Goal: Register for event/course

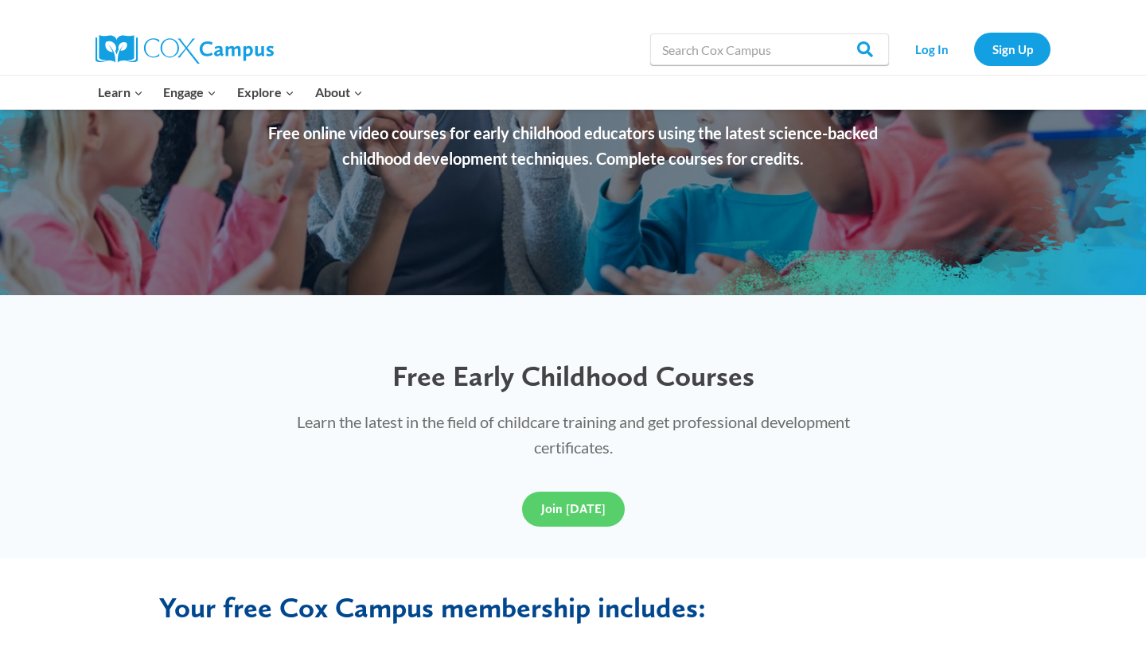
scroll to position [377, 0]
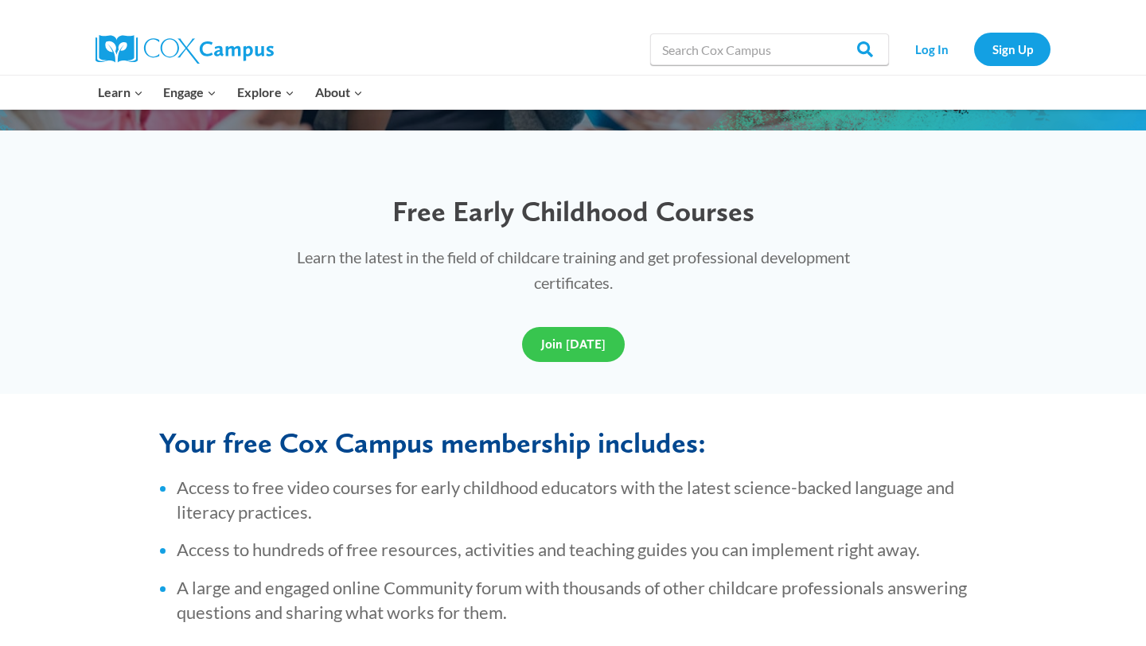
click at [572, 350] on span "Join Today" at bounding box center [573, 344] width 64 height 15
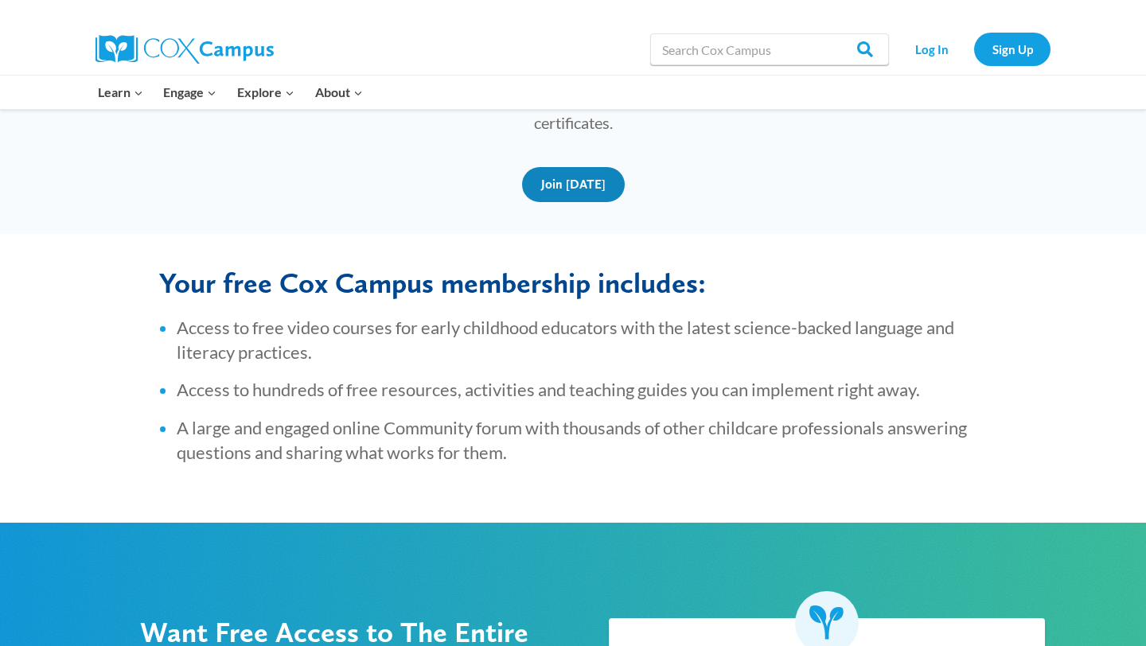
scroll to position [697, 0]
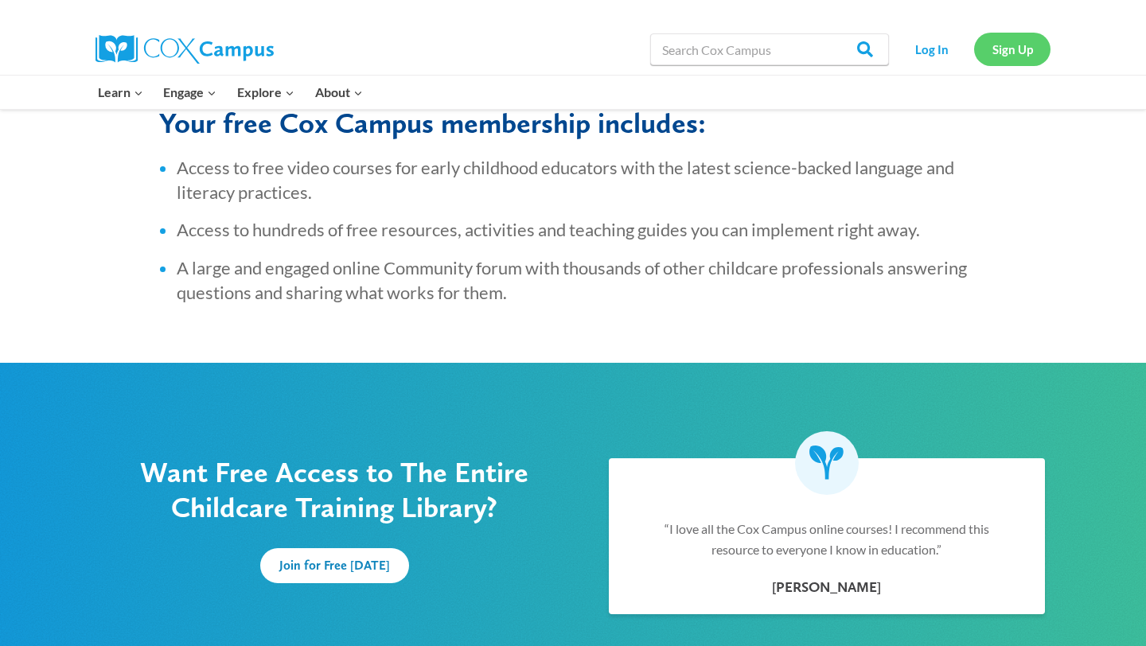
click at [1010, 49] on link "Sign Up" at bounding box center [1013, 49] width 76 height 33
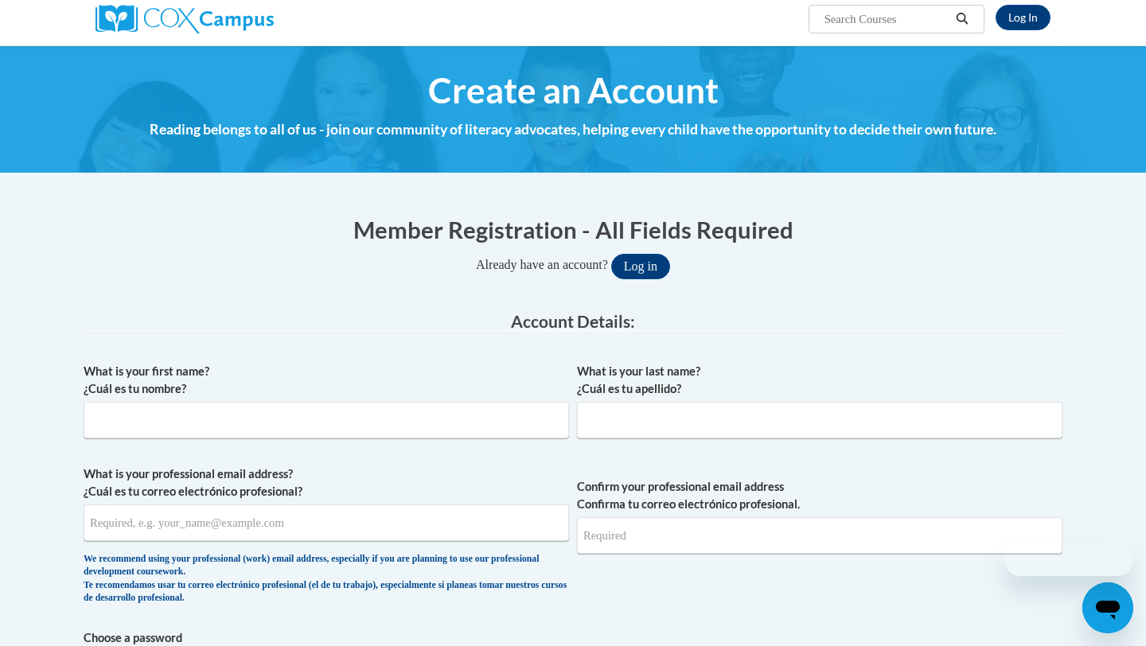
scroll to position [127, 0]
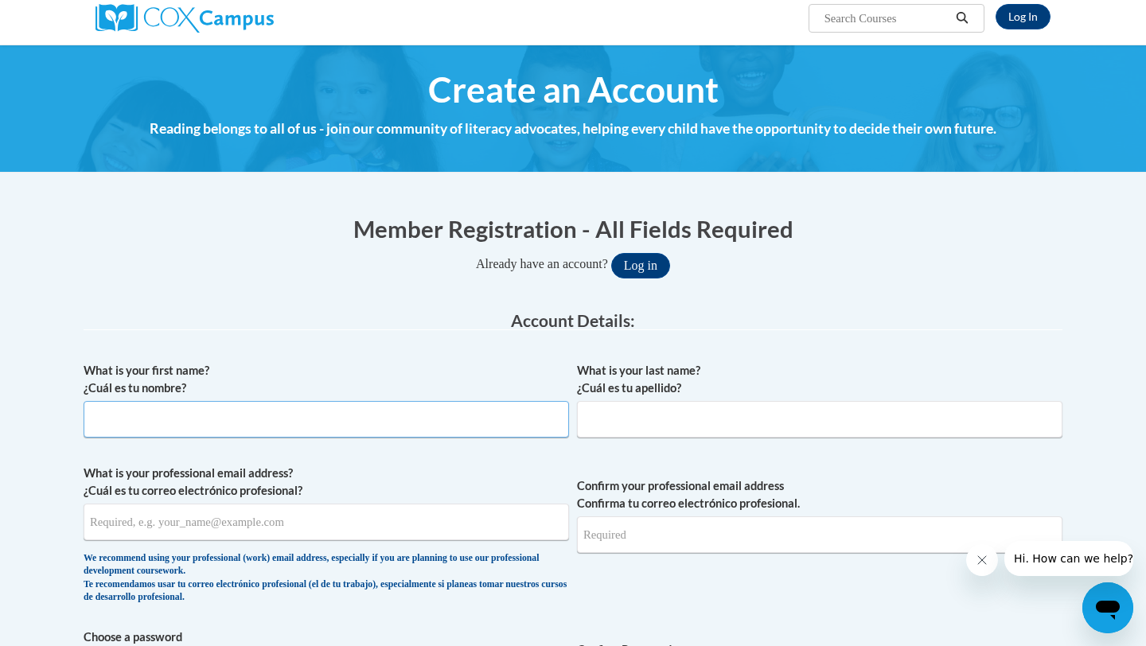
click at [445, 420] on input "What is your first name? ¿Cuál es tu nombre?" at bounding box center [327, 419] width 486 height 37
type input "[PERSON_NAME]"
type input "[EMAIL_ADDRESS][DOMAIN_NAME]"
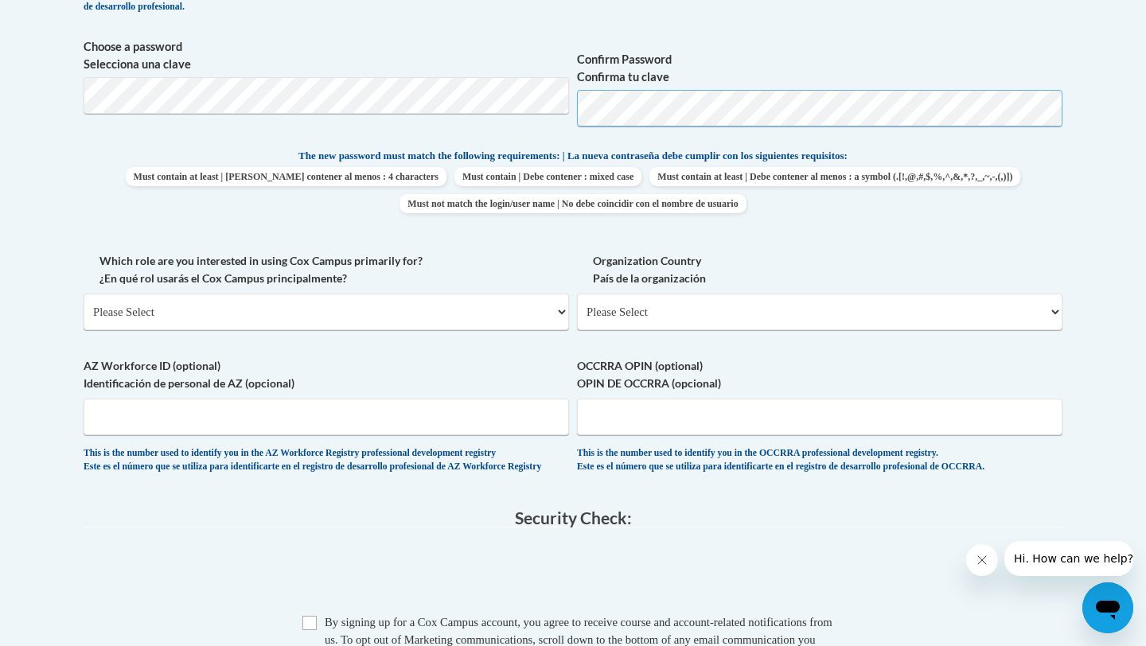
scroll to position [724, 0]
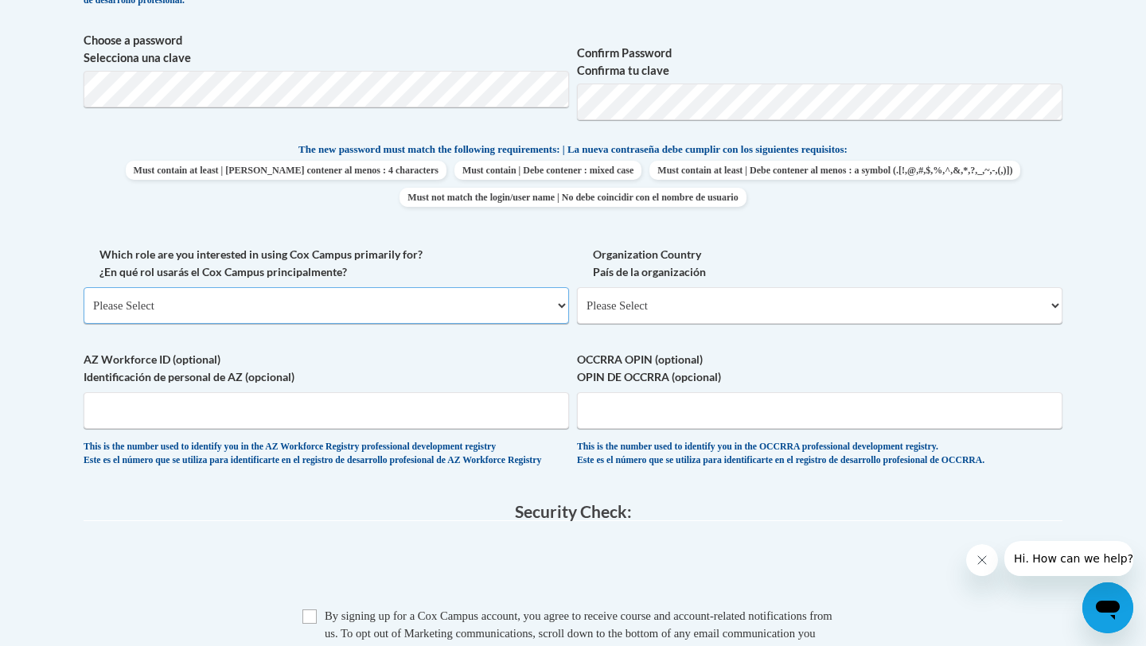
click at [319, 311] on select "Please Select College/University | Colegio/Universidad Community/Nonprofit Part…" at bounding box center [327, 305] width 486 height 37
select select "fbf2d438-af2f-41f8-98f1-81c410e29de3"
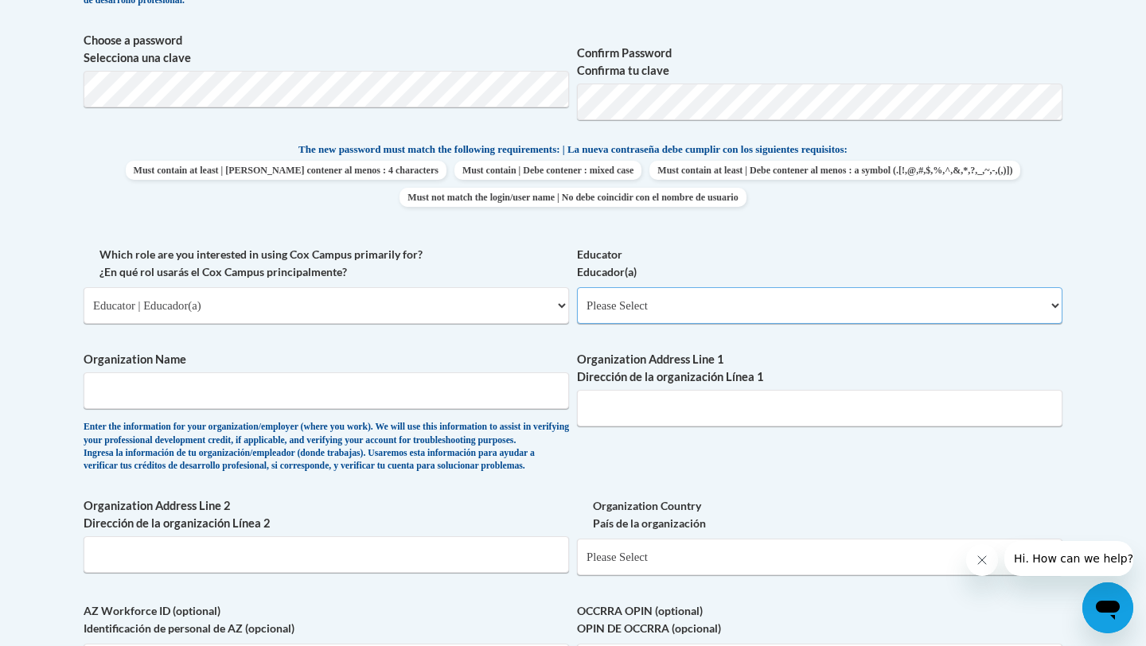
click at [662, 303] on select "Please Select Early Learning/Daycare Teacher/Family Home Care Provider | Maestr…" at bounding box center [820, 305] width 486 height 37
select select "5e2af403-4f2c-4e49-a02f-103e55d7b75b"
click at [267, 389] on input "Organization Name" at bounding box center [327, 391] width 486 height 37
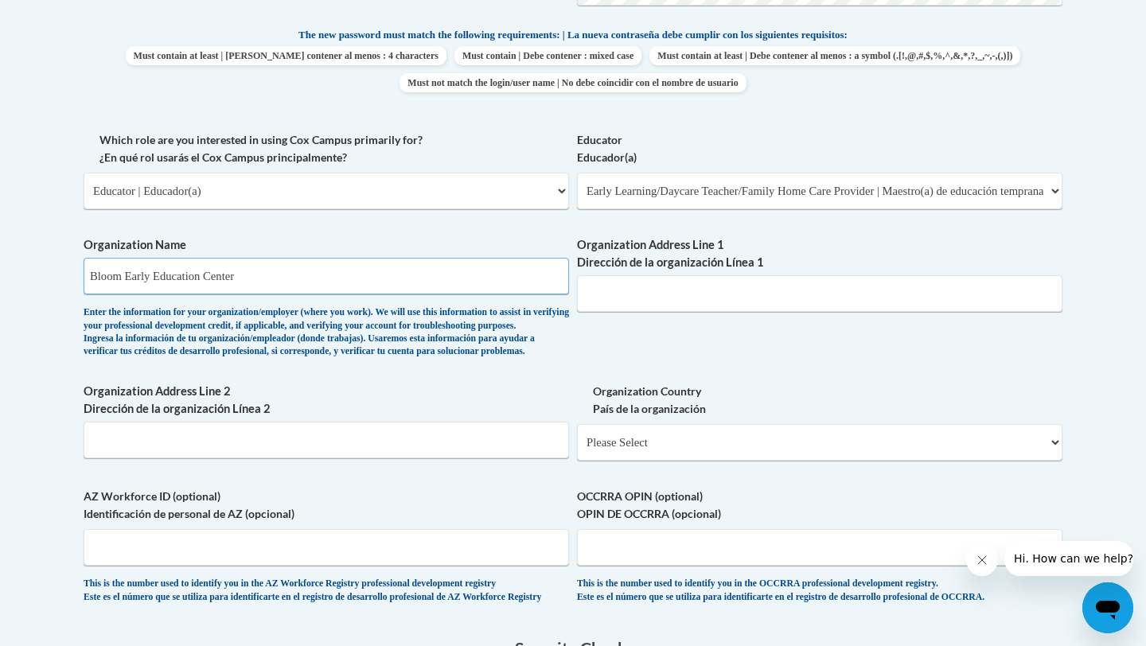
scroll to position [851, 0]
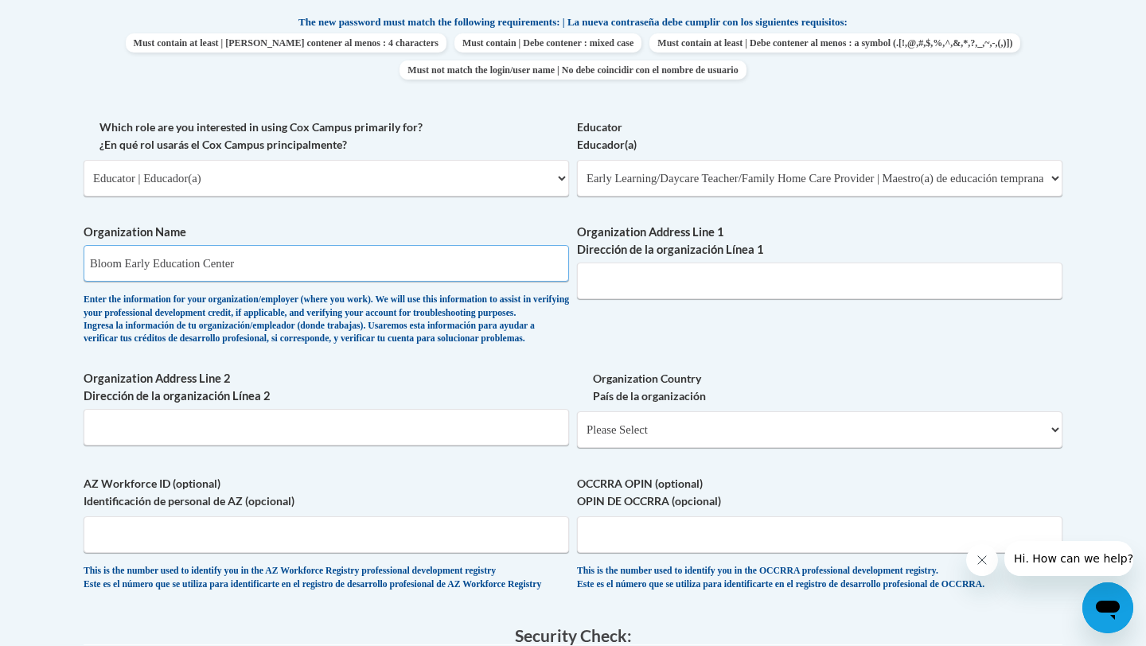
type input "Bloom Early Education Center"
click at [660, 282] on input "Organization Address Line 1 Dirección de la organización Línea 1" at bounding box center [820, 281] width 486 height 37
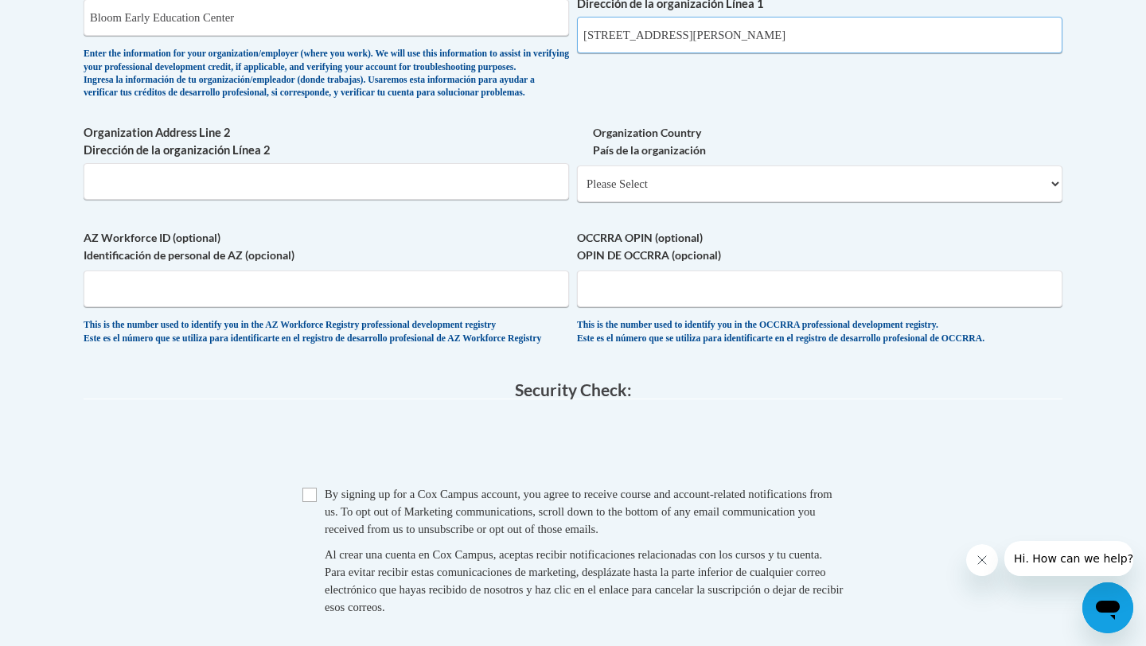
scroll to position [1114, 0]
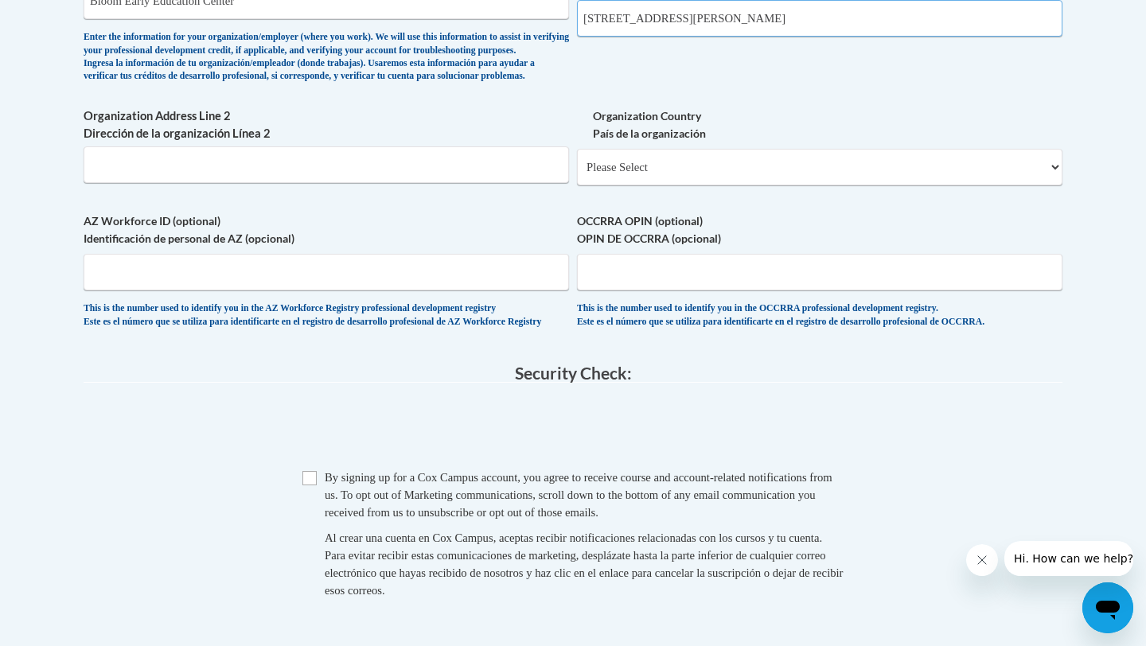
type input "135 Owen St Swoyersville PA"
click at [673, 182] on select "Please Select United States | Estados Unidos Outside of the United States | Fue…" at bounding box center [820, 167] width 486 height 37
select select "ad49bcad-a171-4b2e-b99c-48b446064914"
select select
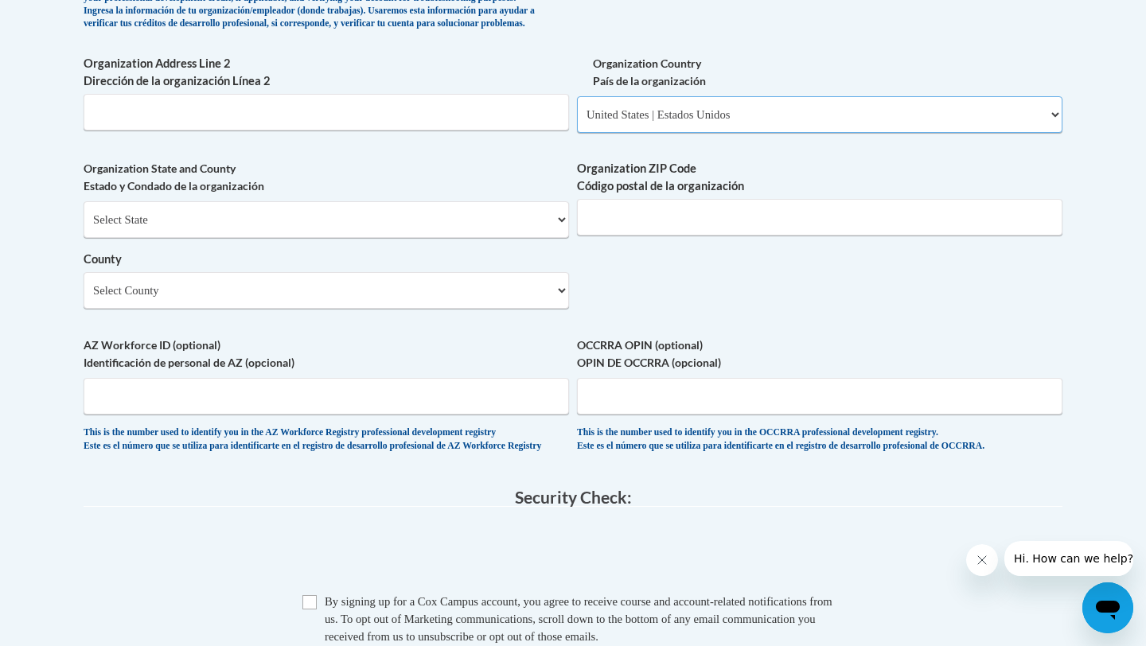
scroll to position [1170, 0]
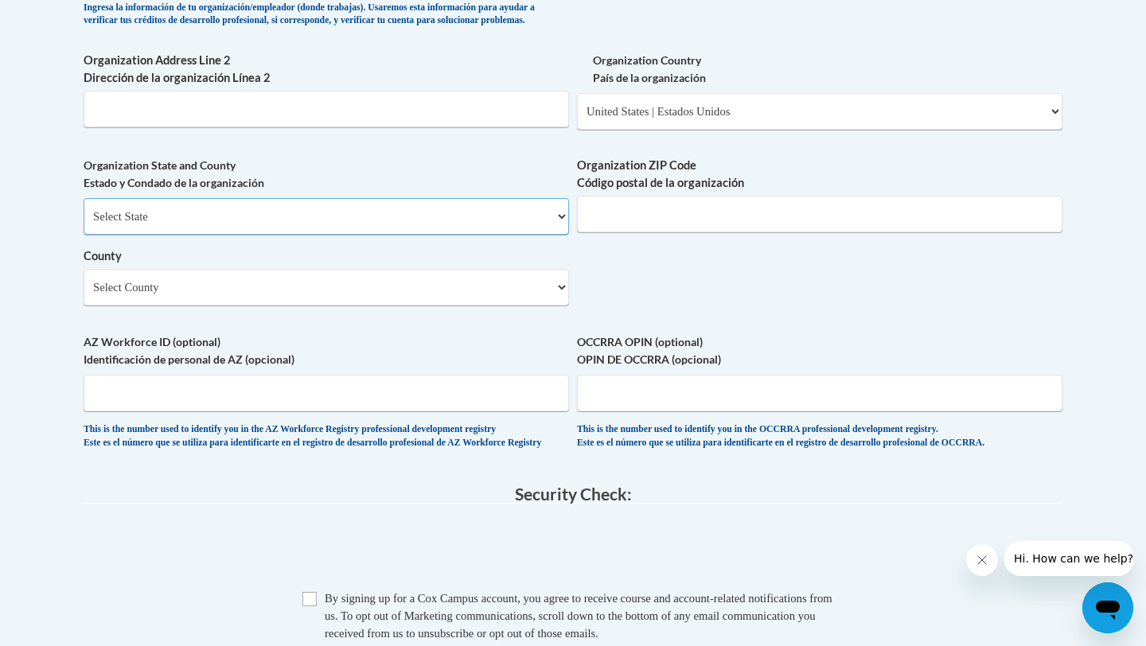
click at [439, 235] on select "Select State Alabama Alaska Arizona Arkansas California Colorado Connecticut De…" at bounding box center [327, 216] width 486 height 37
select select "Pennsylvania"
click at [694, 232] on input "Organization ZIP Code Código postal de la organización" at bounding box center [820, 214] width 486 height 37
type input "18704"
click at [284, 306] on select "Select County Adams Allegheny Armstrong Beaver Bedford Berks Blair Bradford Buc…" at bounding box center [327, 287] width 486 height 37
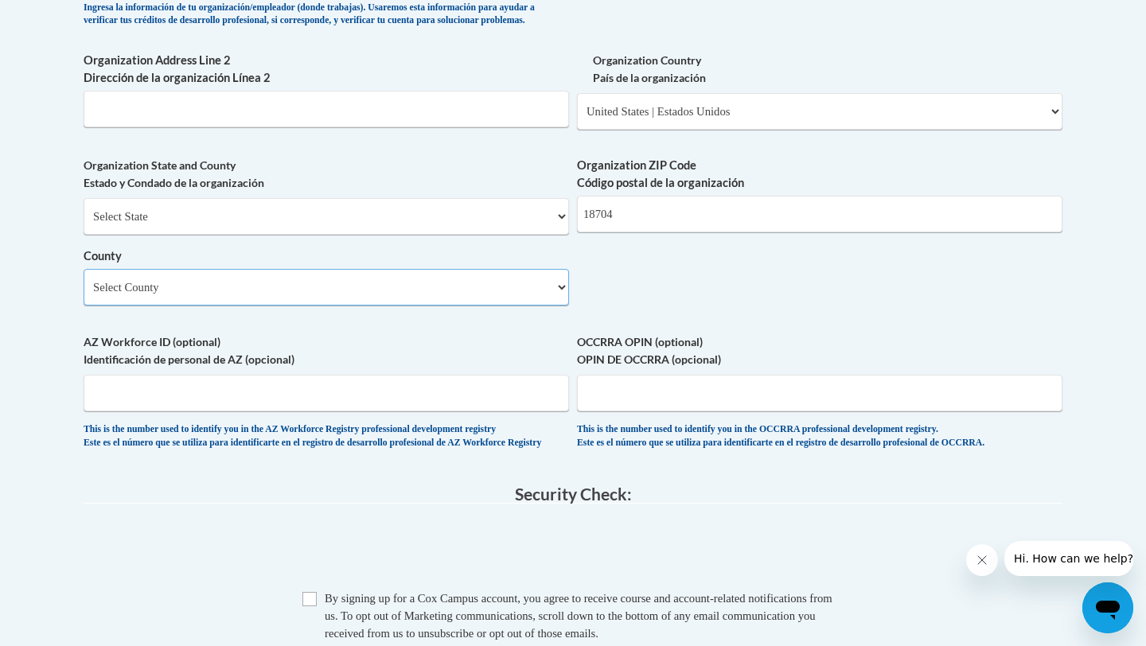
select select "Luzerne"
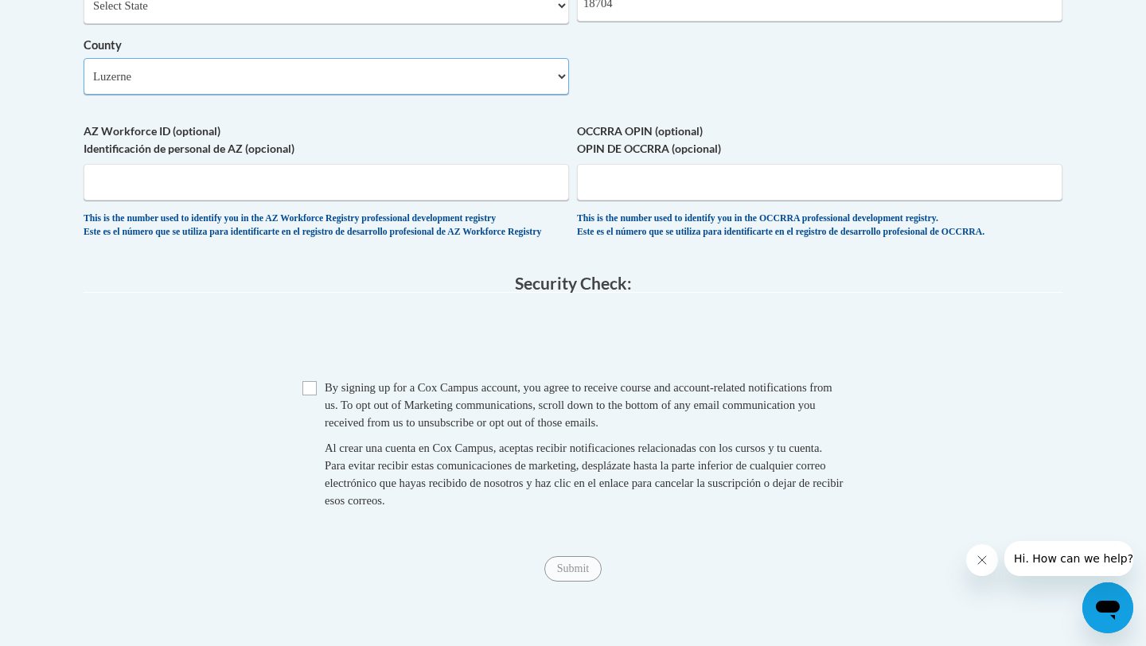
scroll to position [1396, 0]
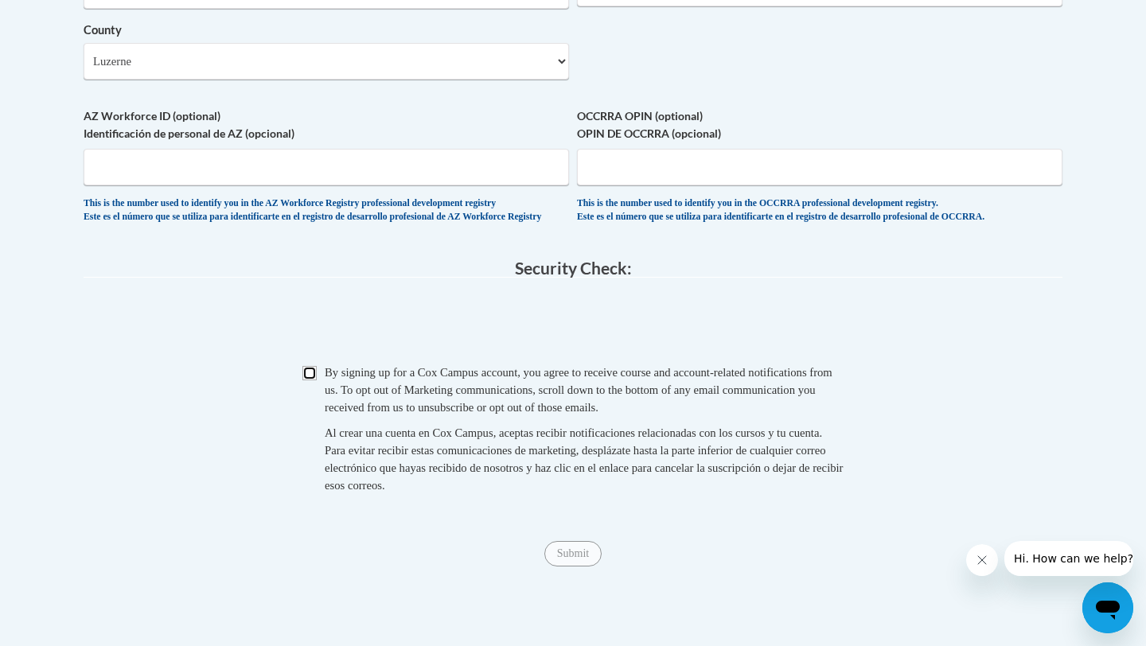
click at [311, 381] on input "Checkbox" at bounding box center [310, 373] width 14 height 14
checkbox input "true"
click at [576, 567] on input "Submit" at bounding box center [573, 553] width 57 height 25
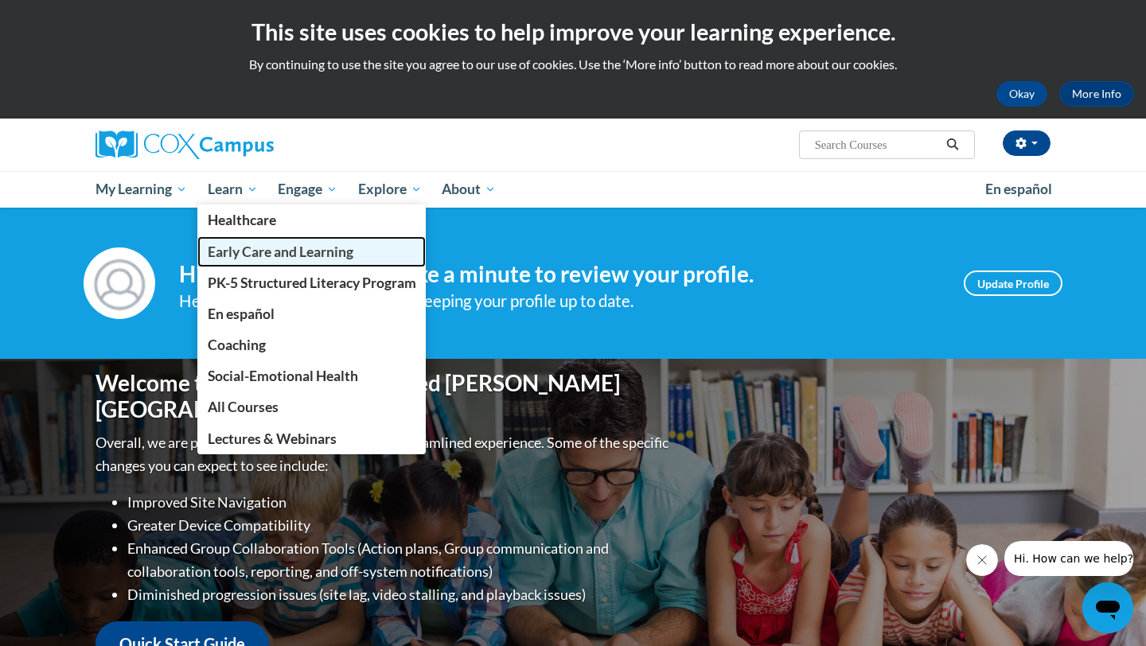
click at [243, 256] on span "Early Care and Learning" at bounding box center [281, 252] width 146 height 17
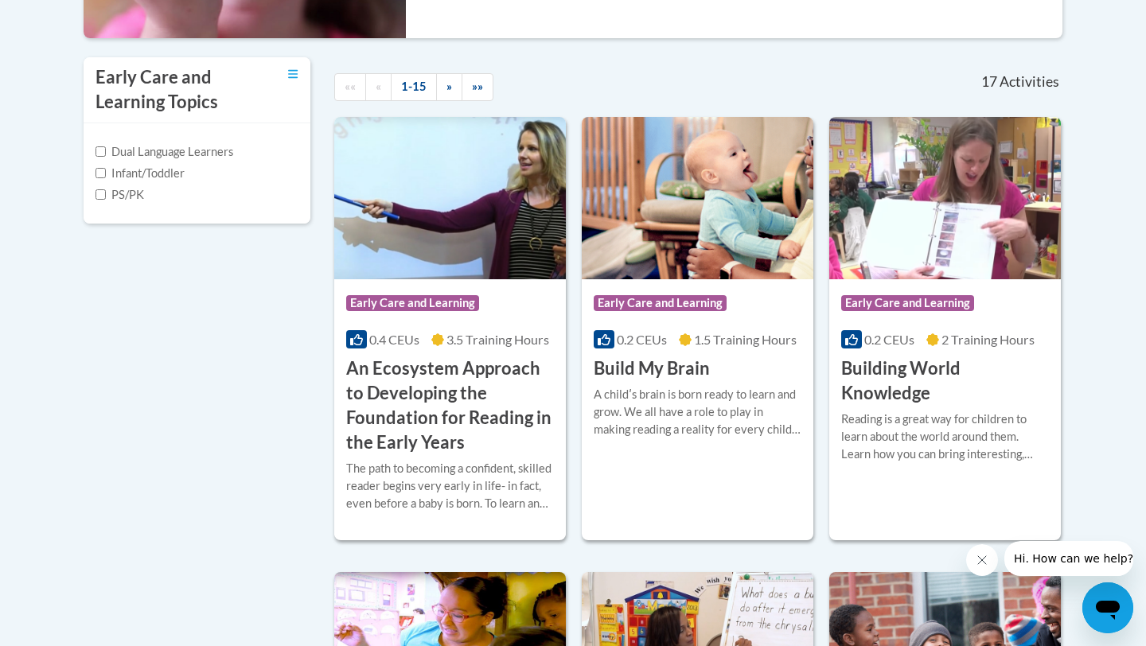
scroll to position [511, 0]
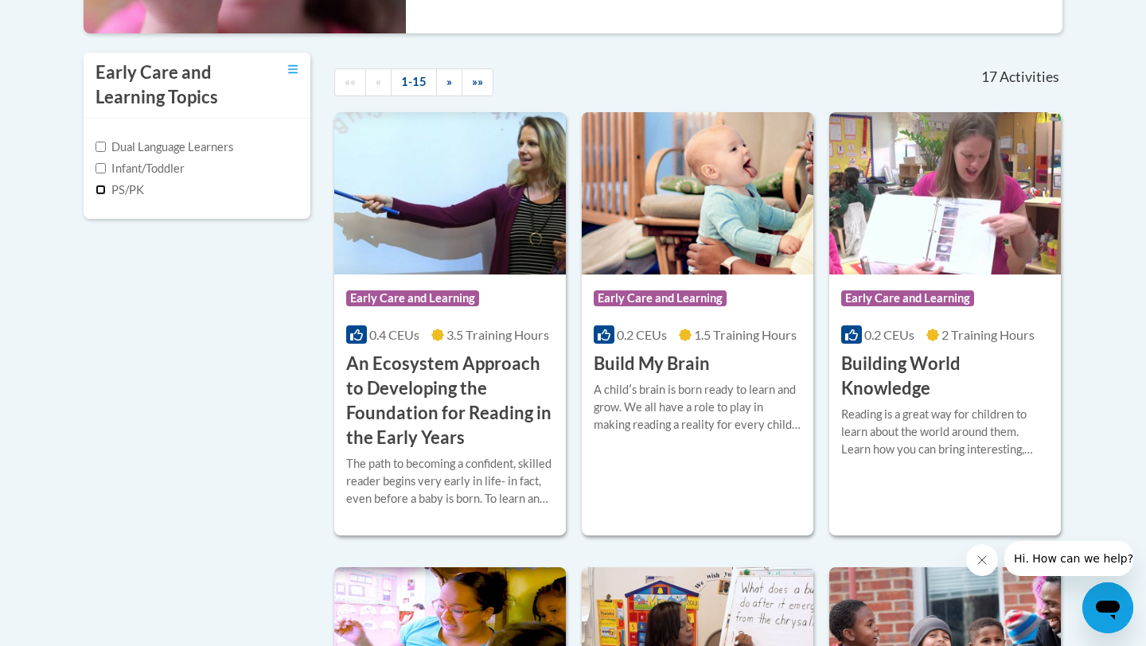
click at [100, 190] on input "PS/PK" at bounding box center [101, 190] width 10 height 10
checkbox input "true"
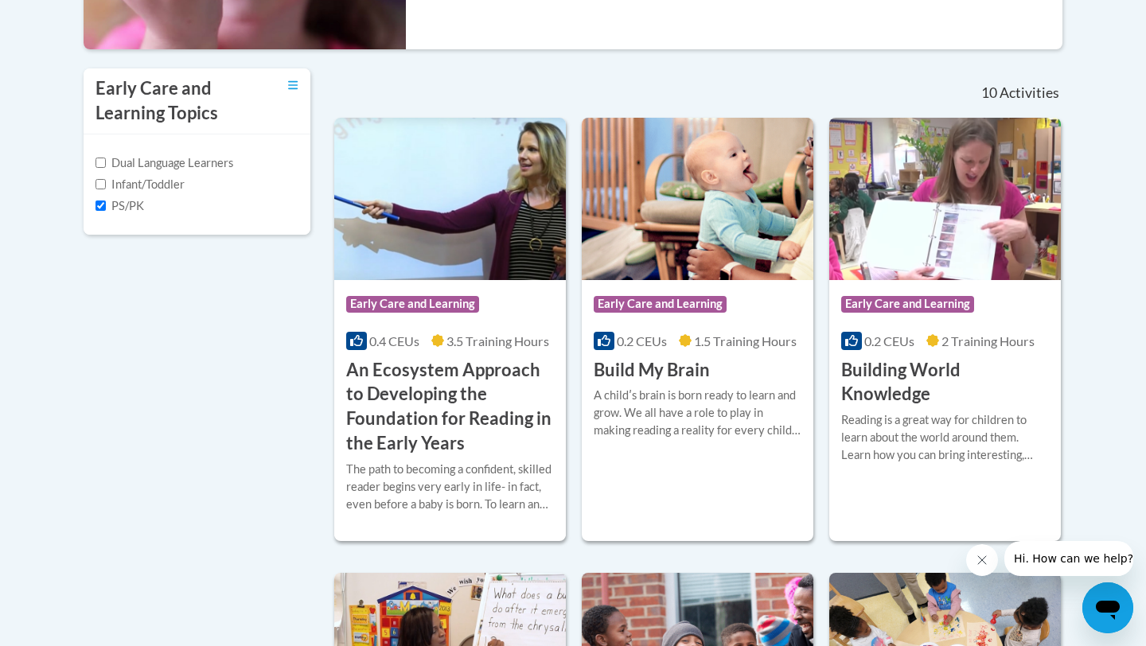
scroll to position [531, 0]
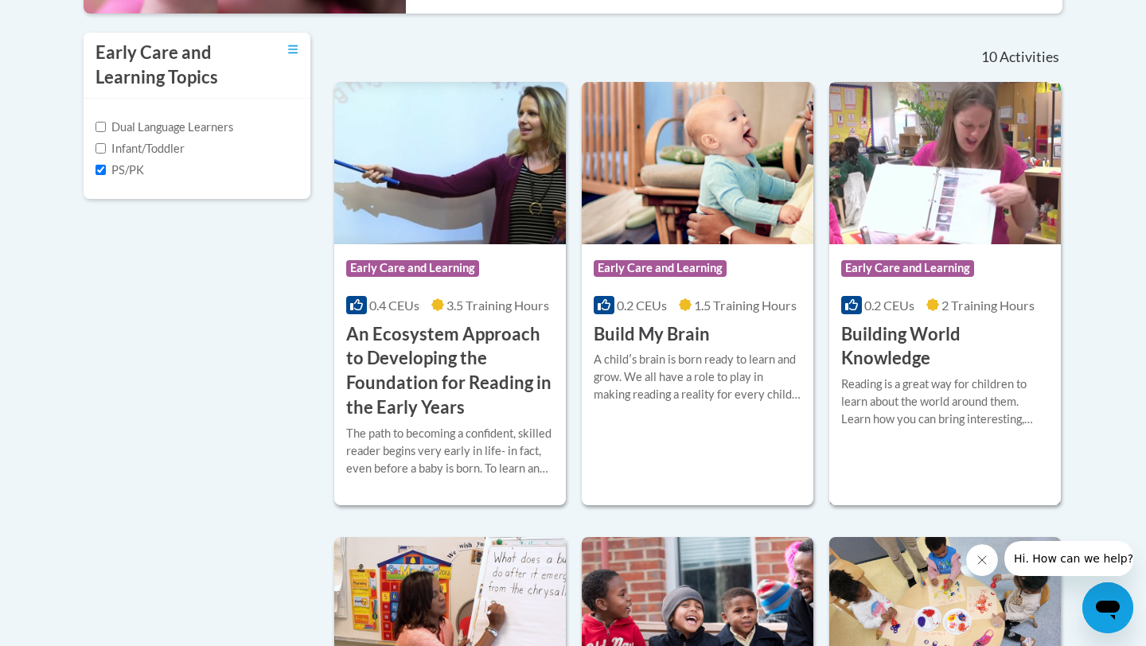
click at [909, 221] on img at bounding box center [946, 163] width 232 height 162
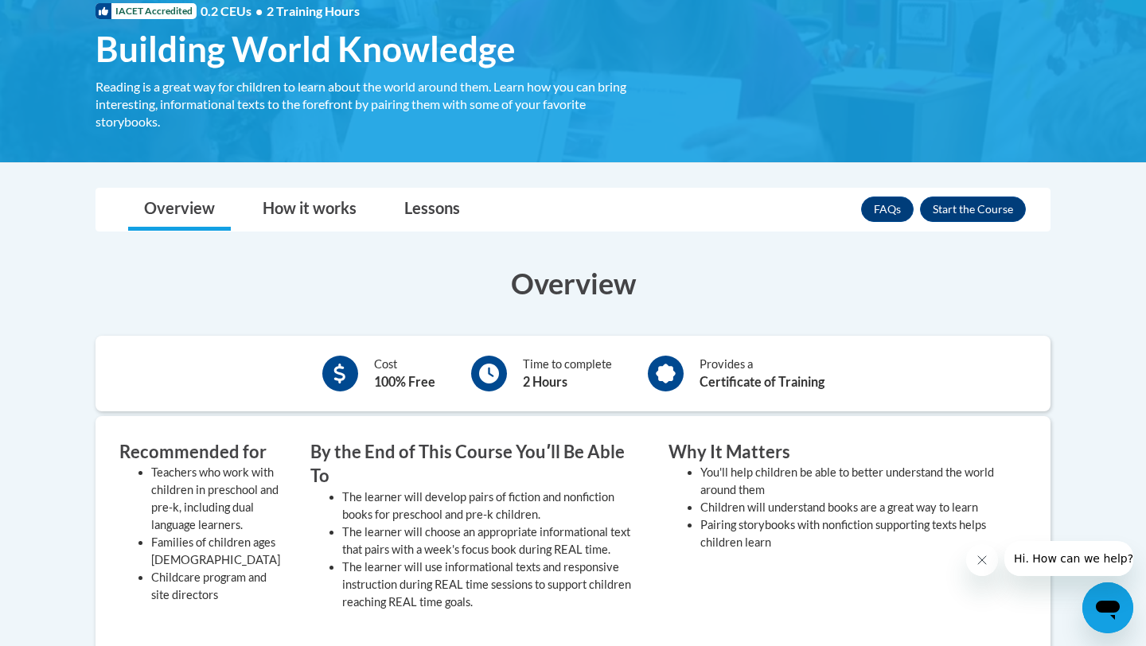
scroll to position [212, 0]
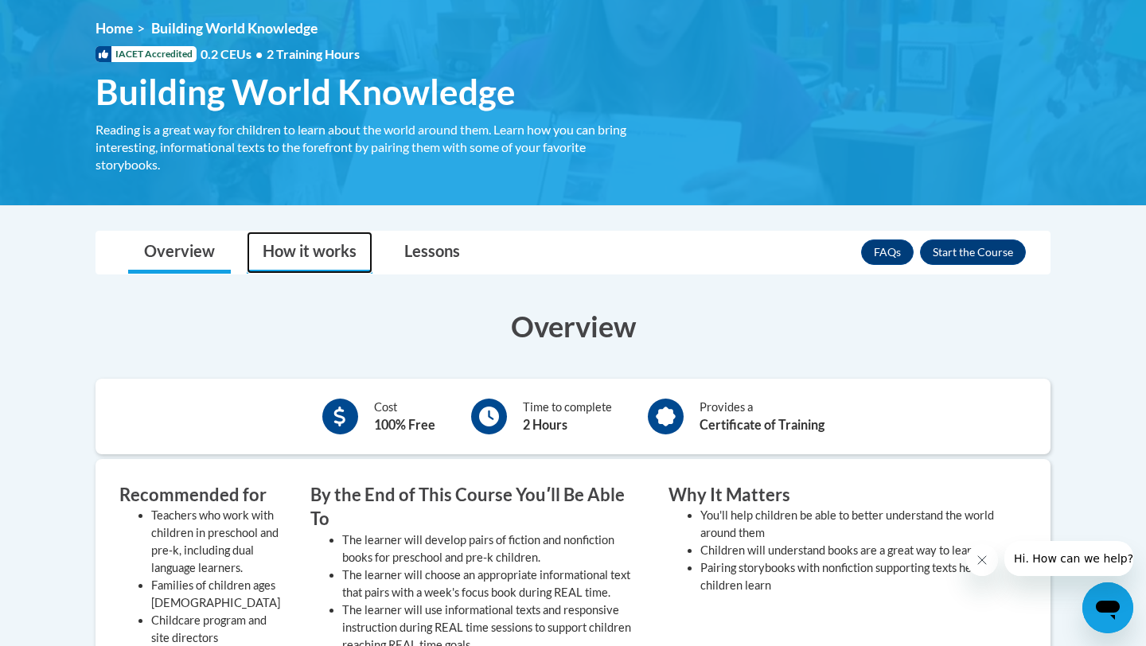
click at [322, 247] on link "How it works" at bounding box center [310, 253] width 126 height 42
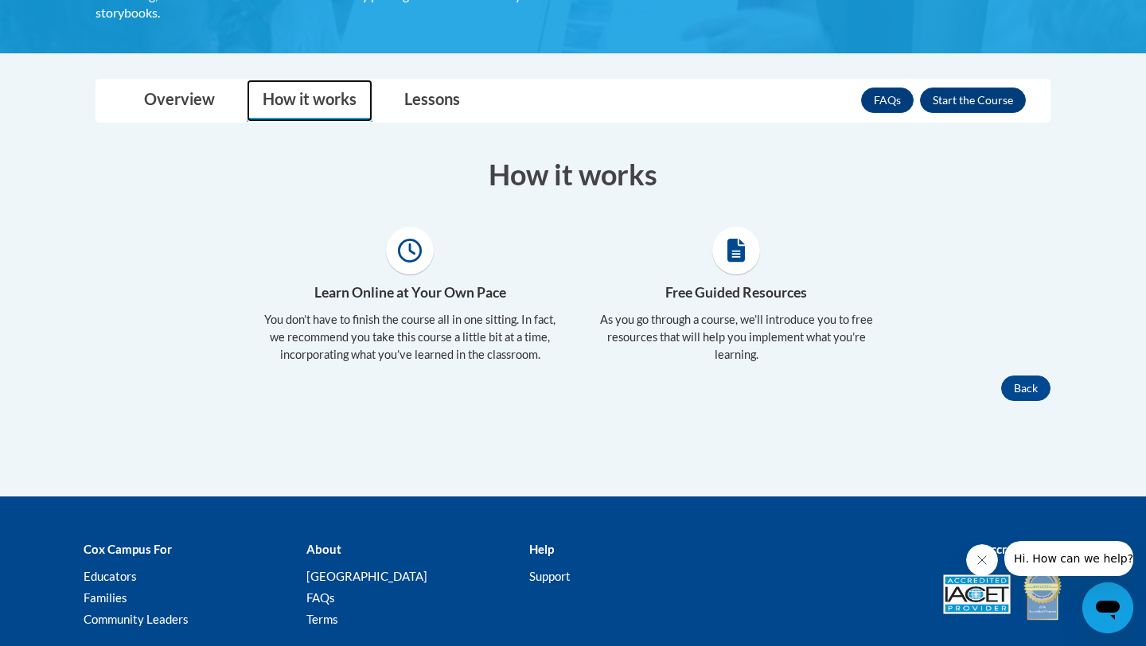
scroll to position [373, 0]
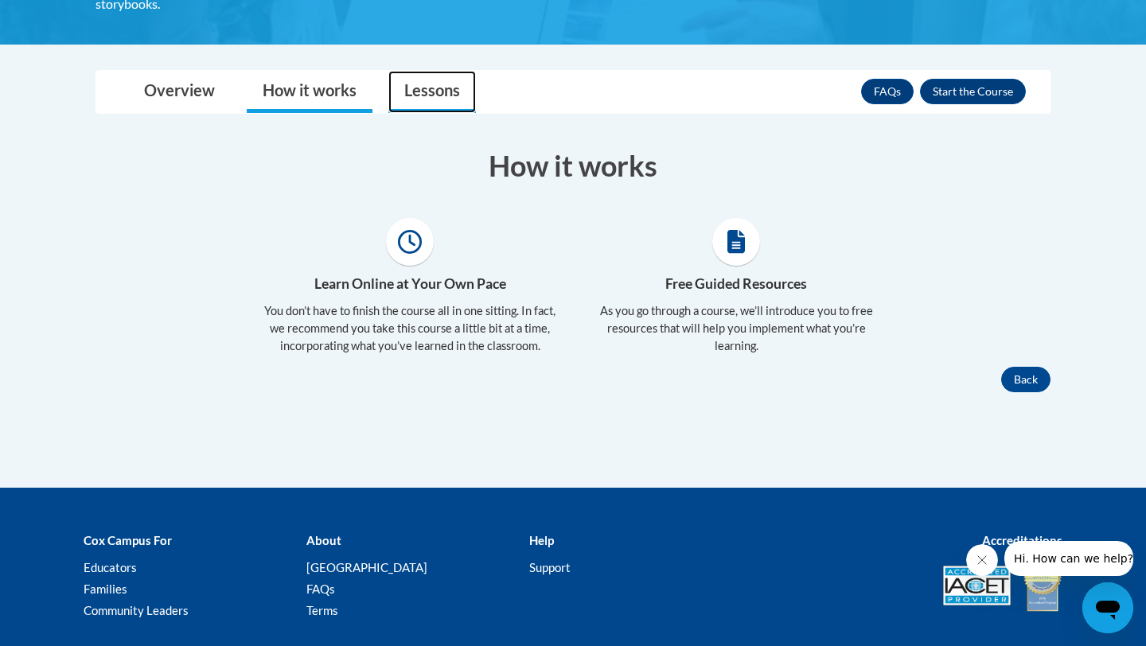
click at [419, 92] on link "Lessons" at bounding box center [433, 92] width 88 height 42
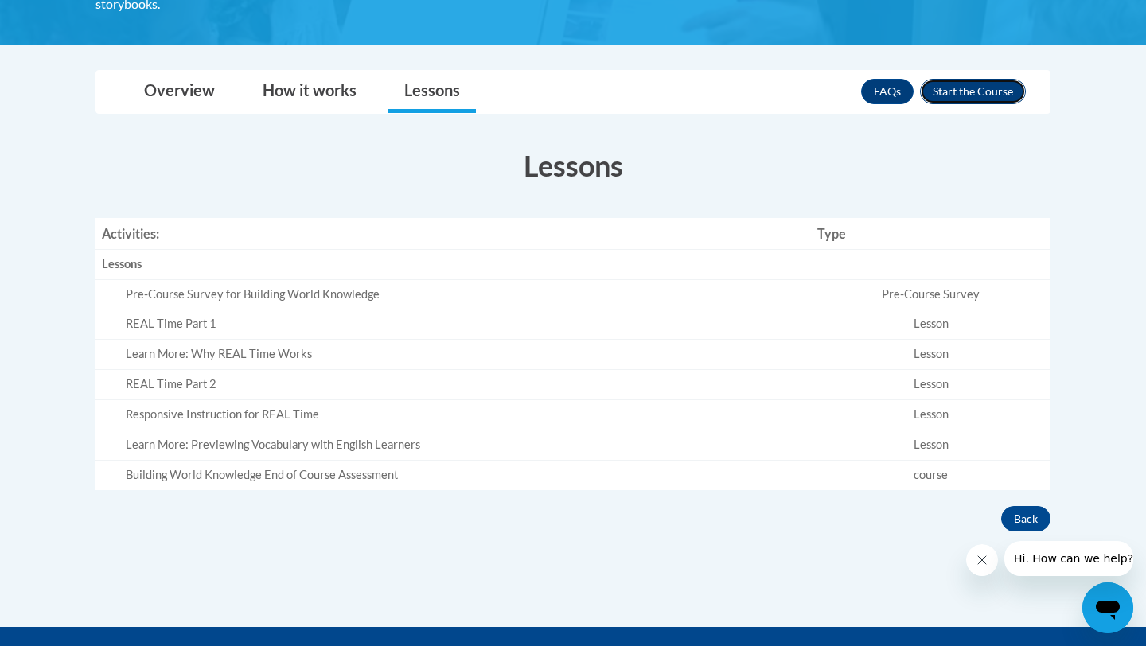
click at [975, 86] on button "Enroll" at bounding box center [973, 91] width 106 height 25
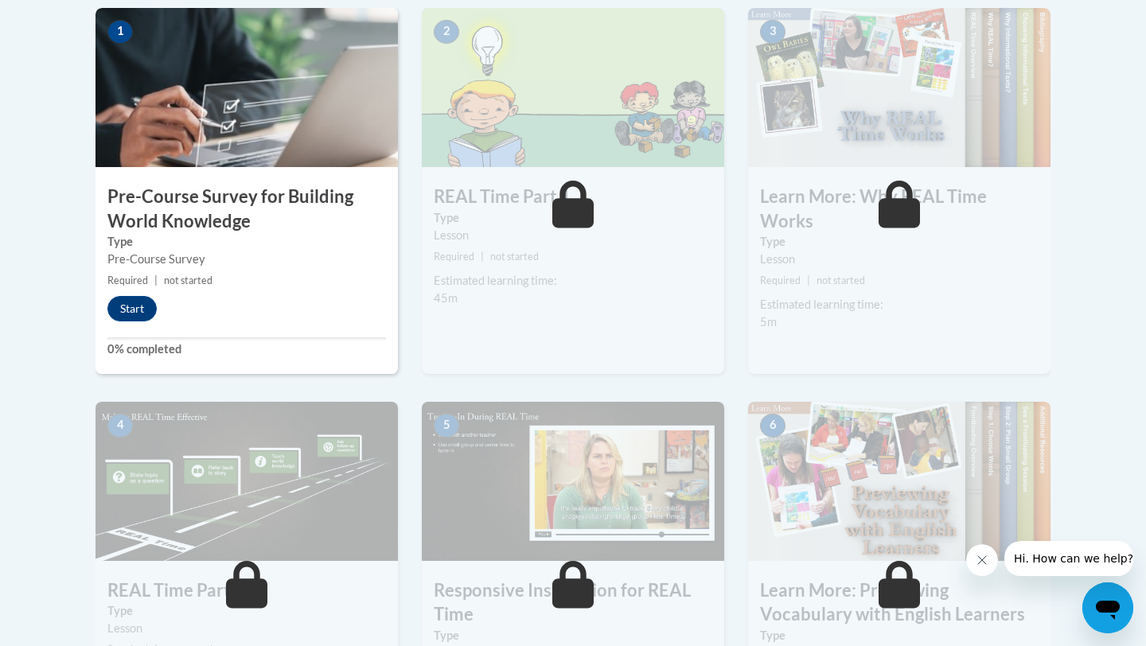
scroll to position [531, 0]
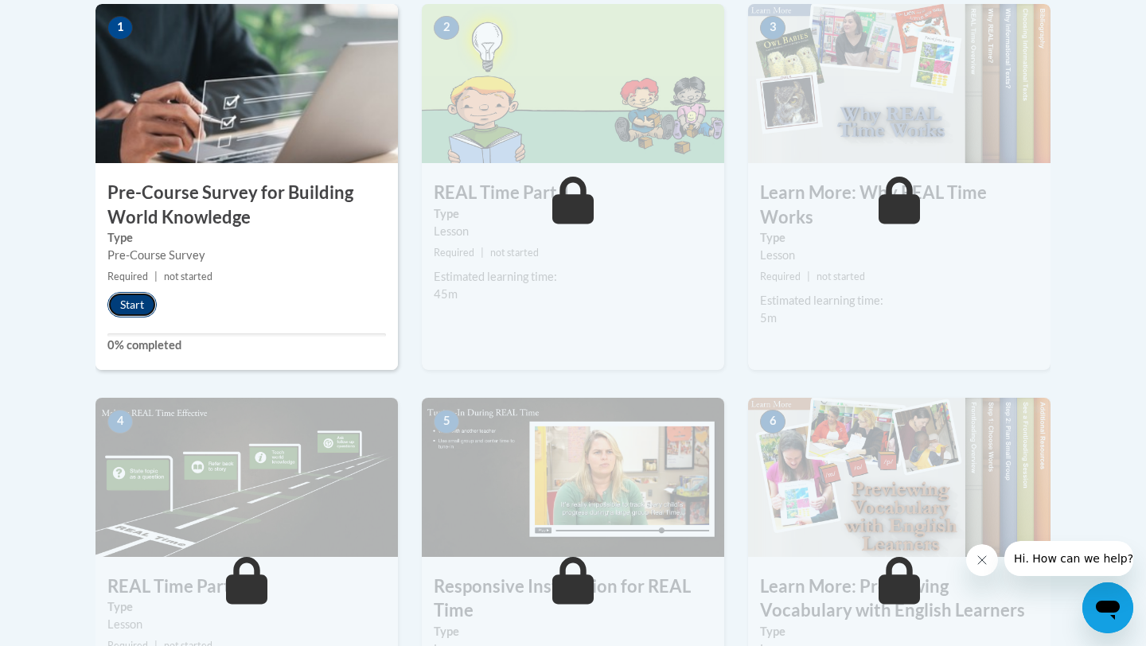
click at [135, 304] on button "Start" at bounding box center [131, 304] width 49 height 25
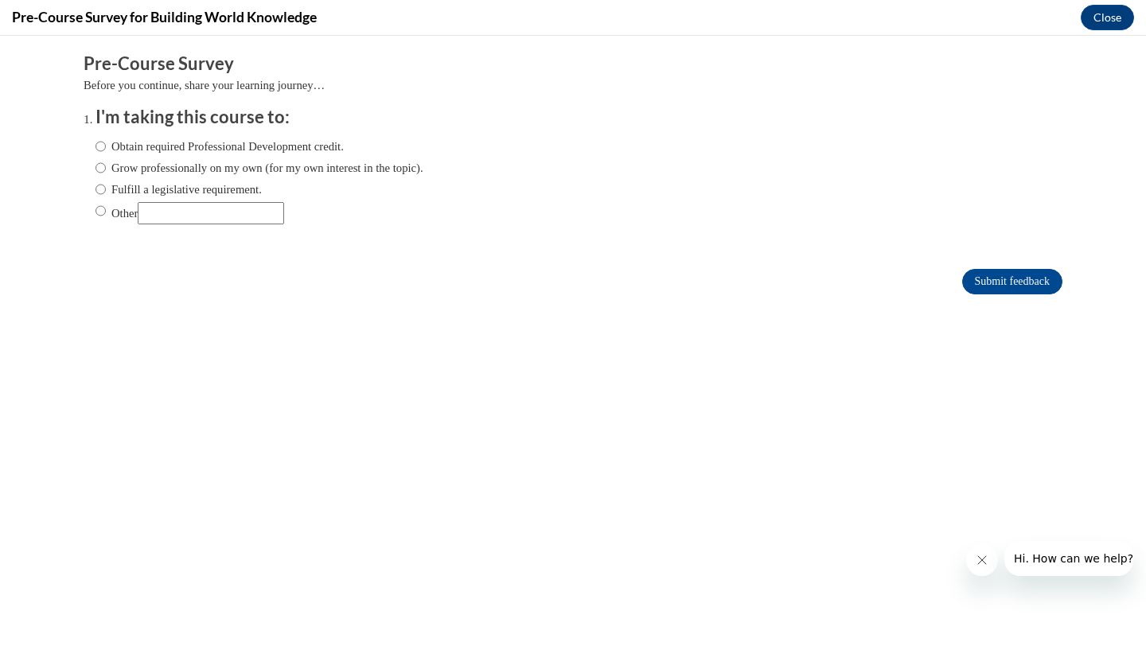
scroll to position [0, 0]
click at [98, 147] on input "Obtain required Professional Development credit." at bounding box center [101, 147] width 10 height 18
radio input "true"
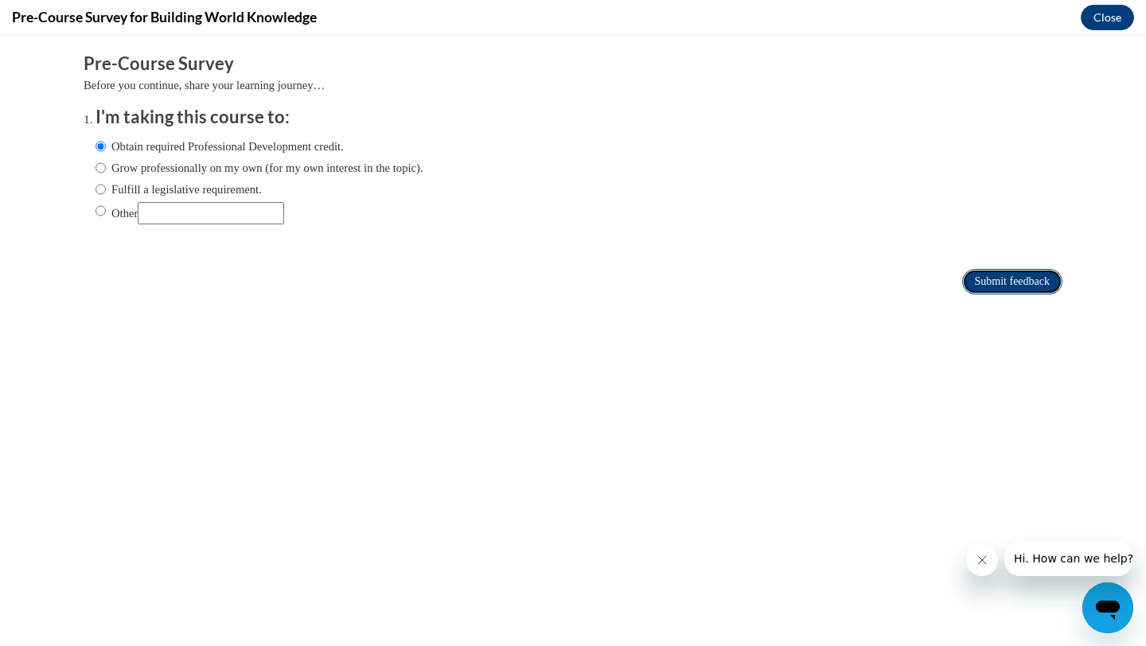
click at [1021, 275] on input "Submit feedback" at bounding box center [1013, 281] width 100 height 25
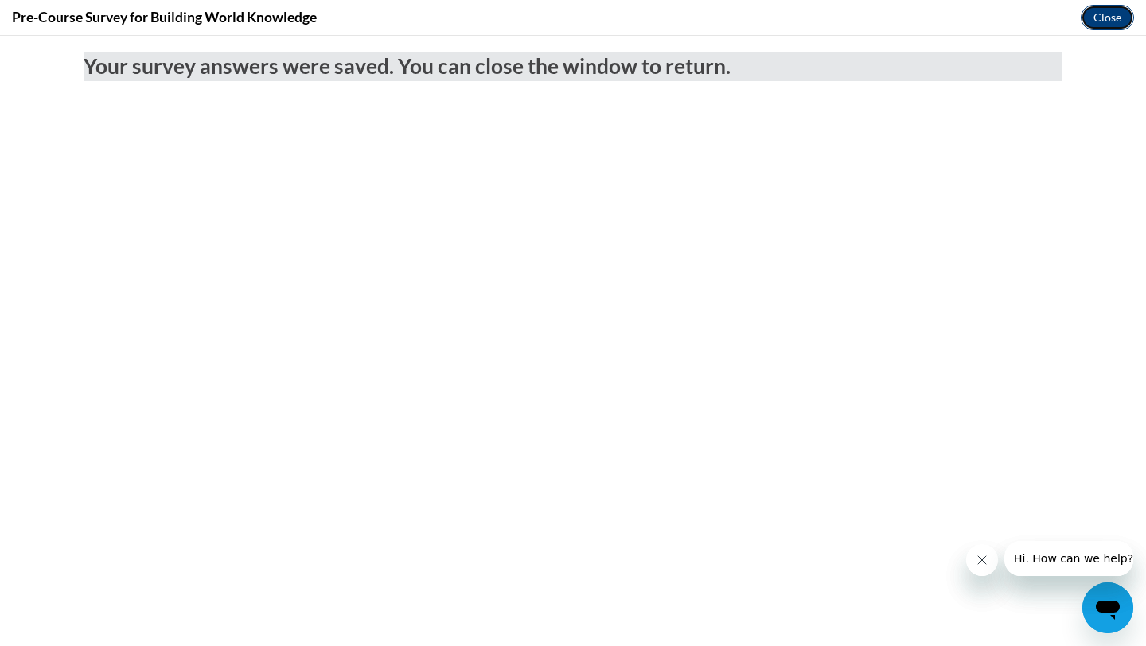
click at [1109, 18] on button "Close" at bounding box center [1107, 17] width 53 height 25
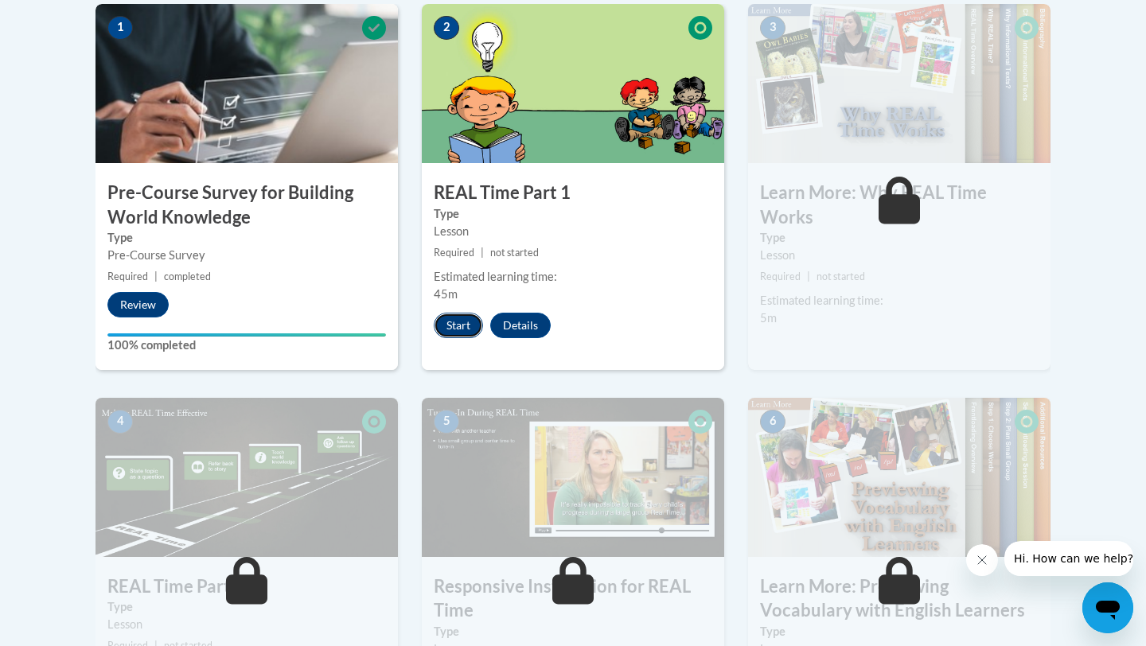
click at [458, 319] on button "Start" at bounding box center [458, 325] width 49 height 25
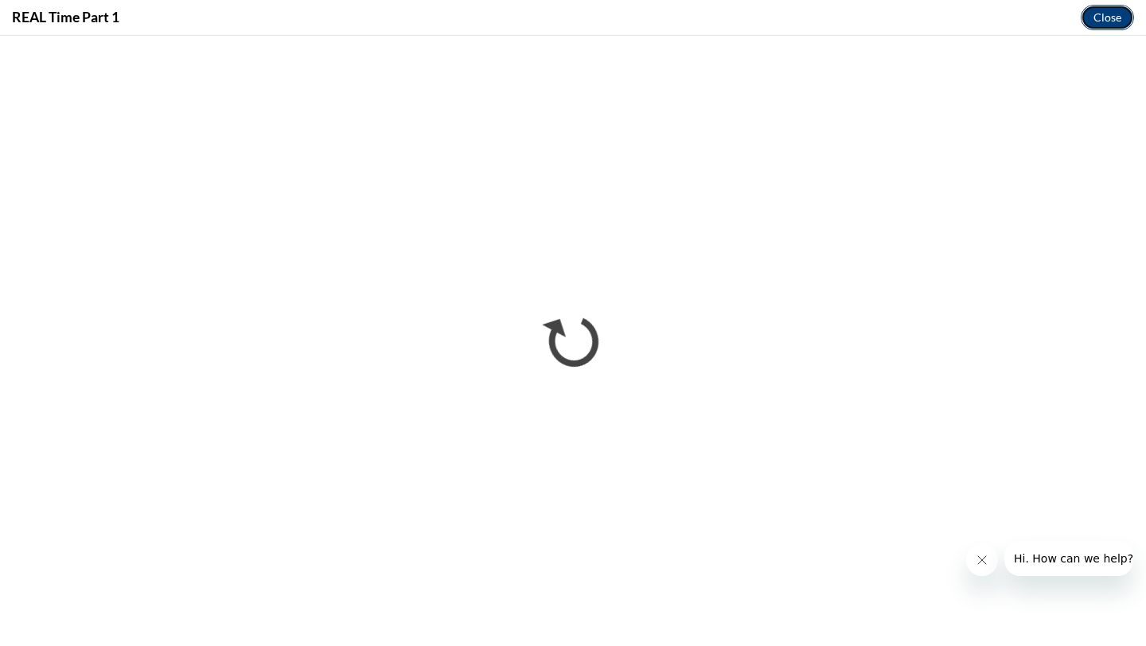
click at [1106, 25] on button "Close" at bounding box center [1107, 17] width 53 height 25
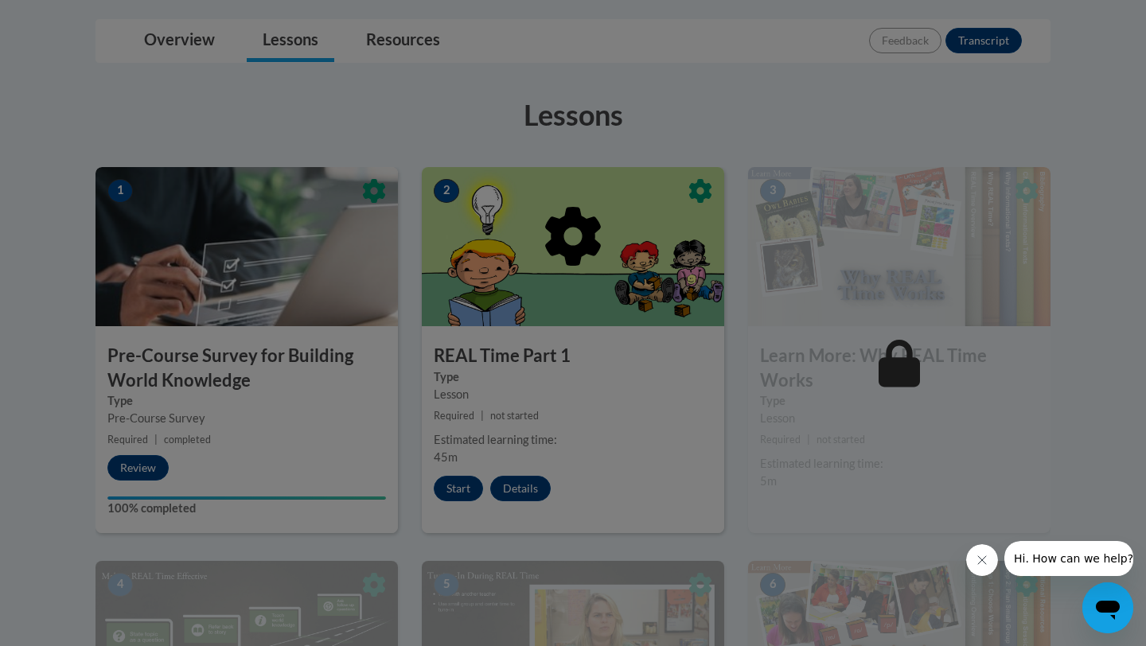
scroll to position [381, 0]
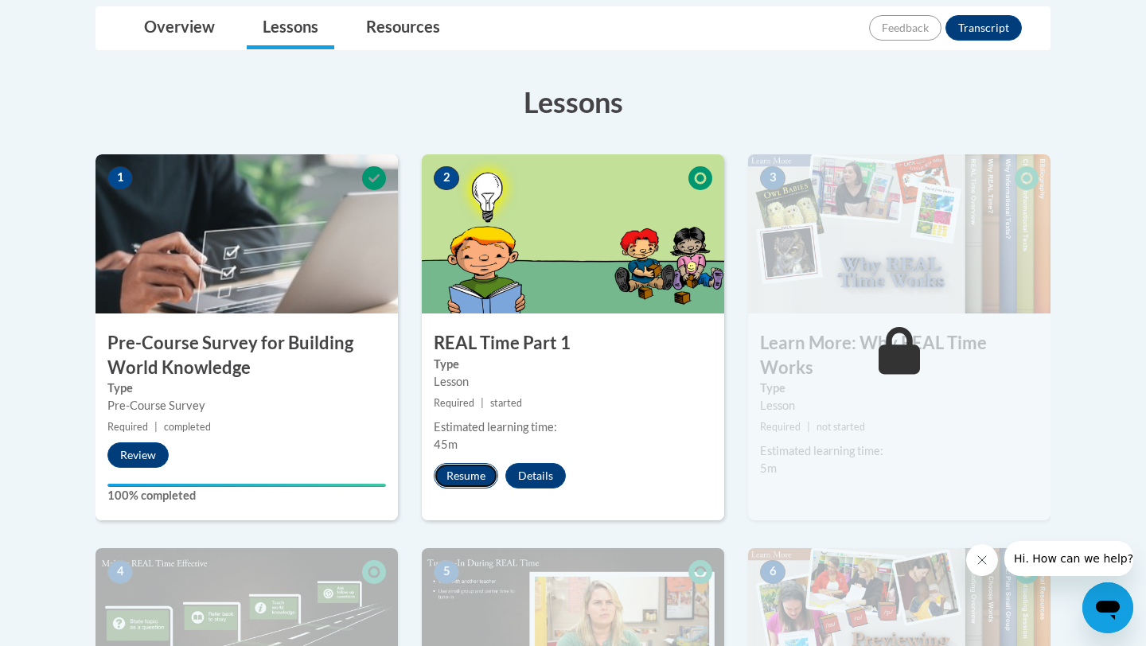
click at [471, 480] on button "Resume" at bounding box center [466, 475] width 64 height 25
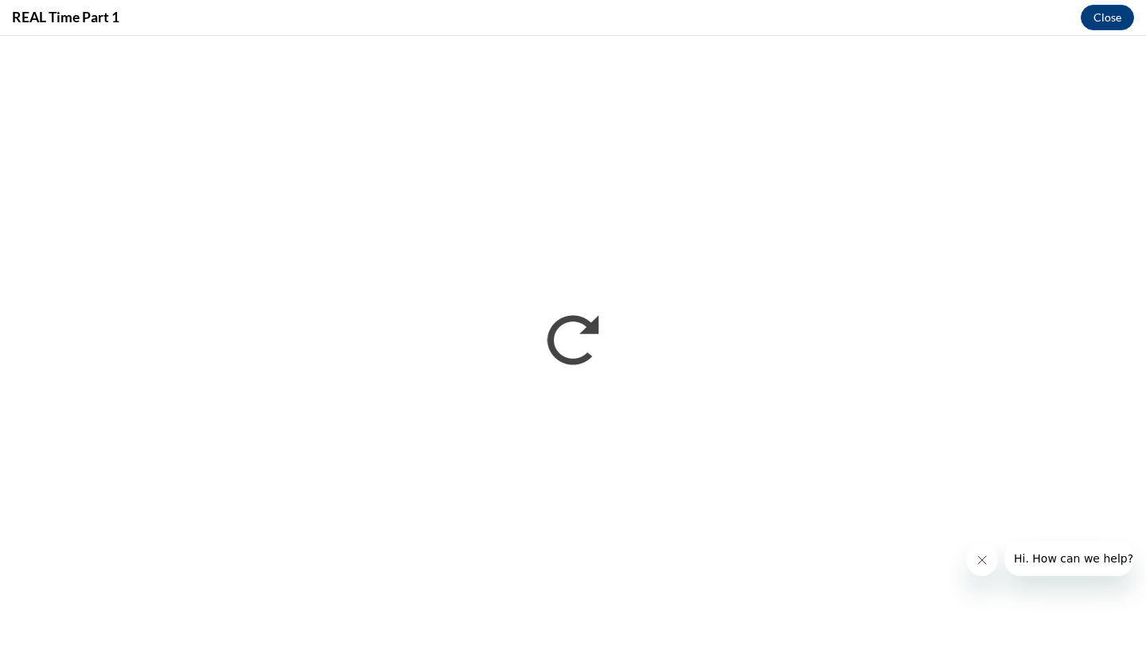
scroll to position [0, 0]
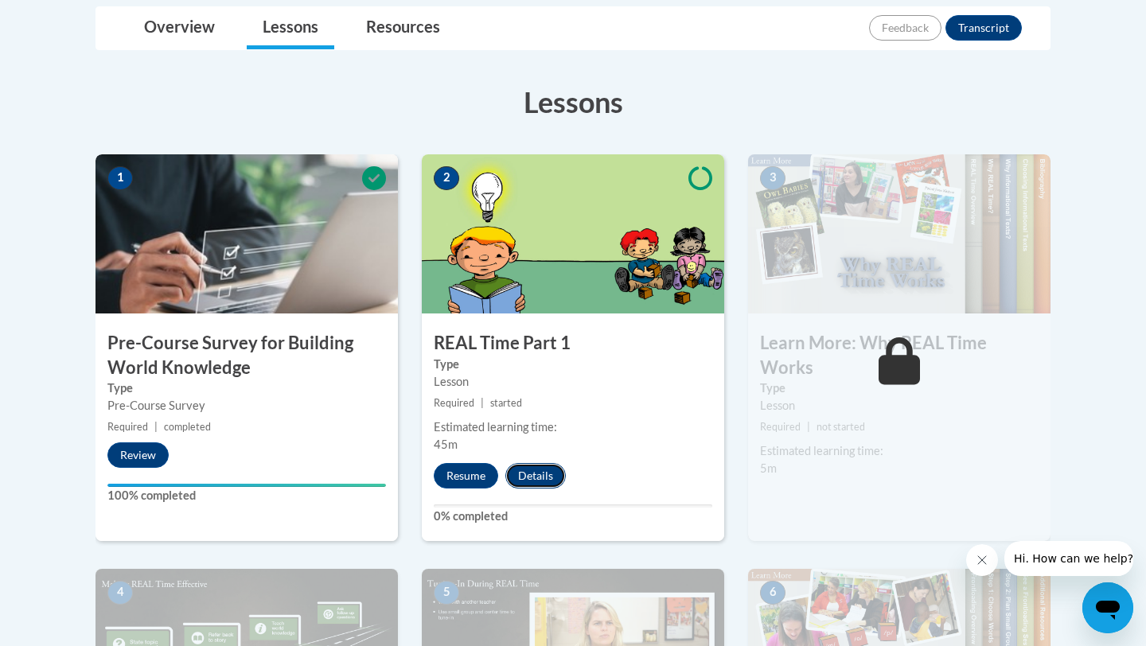
click at [537, 468] on button "Details" at bounding box center [536, 475] width 61 height 25
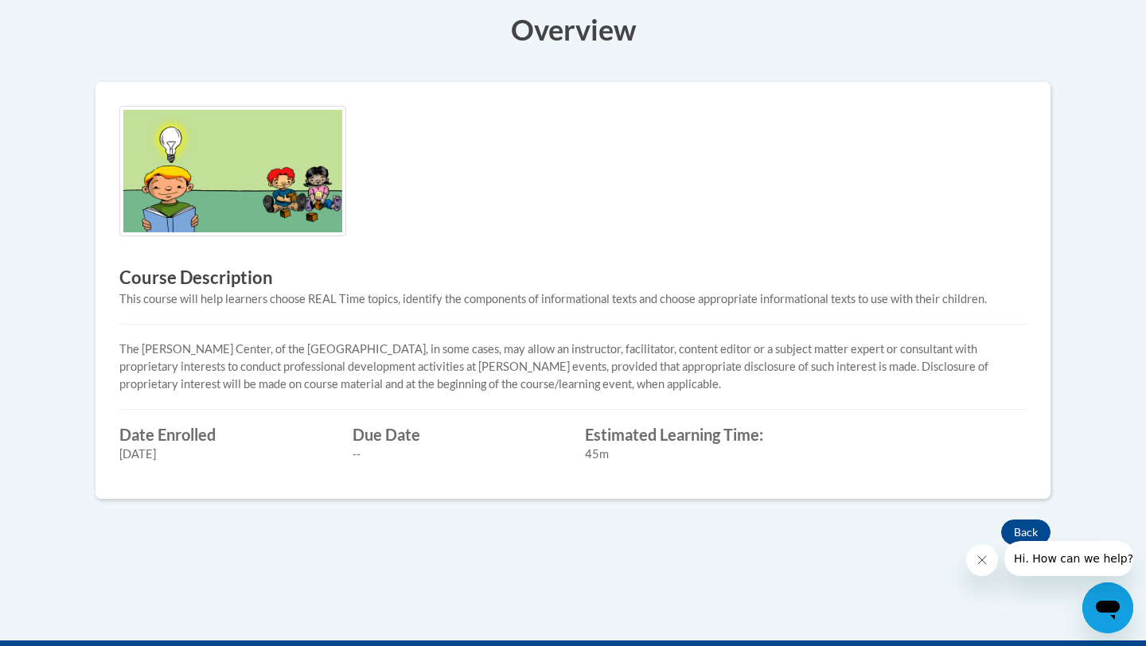
scroll to position [426, 0]
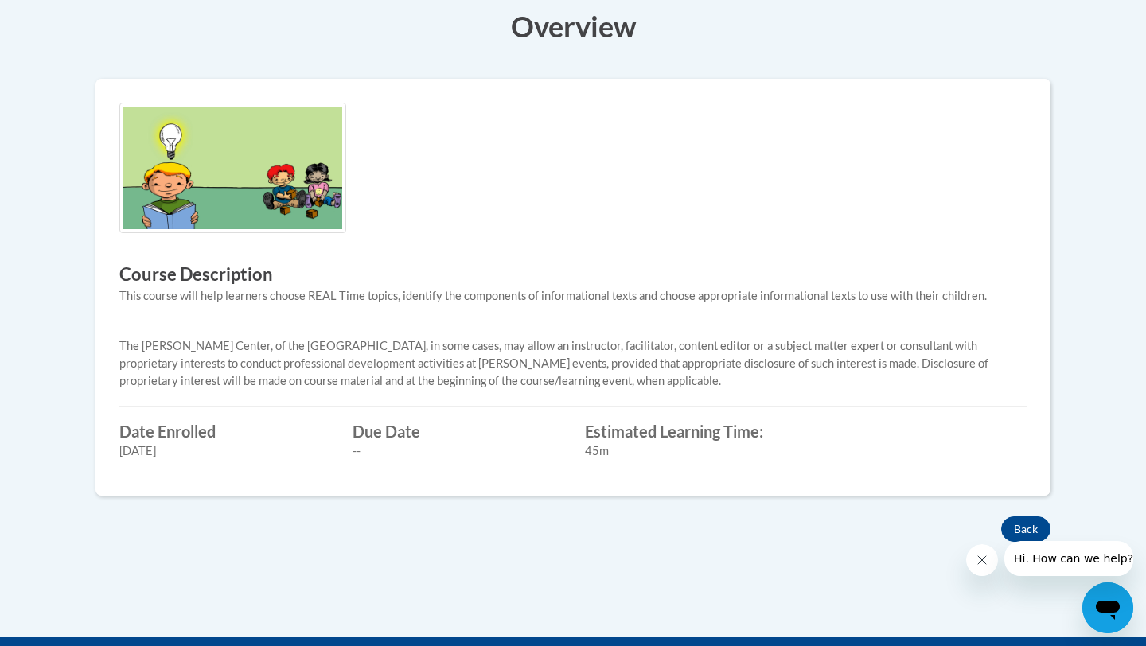
click at [232, 195] on img at bounding box center [232, 168] width 227 height 131
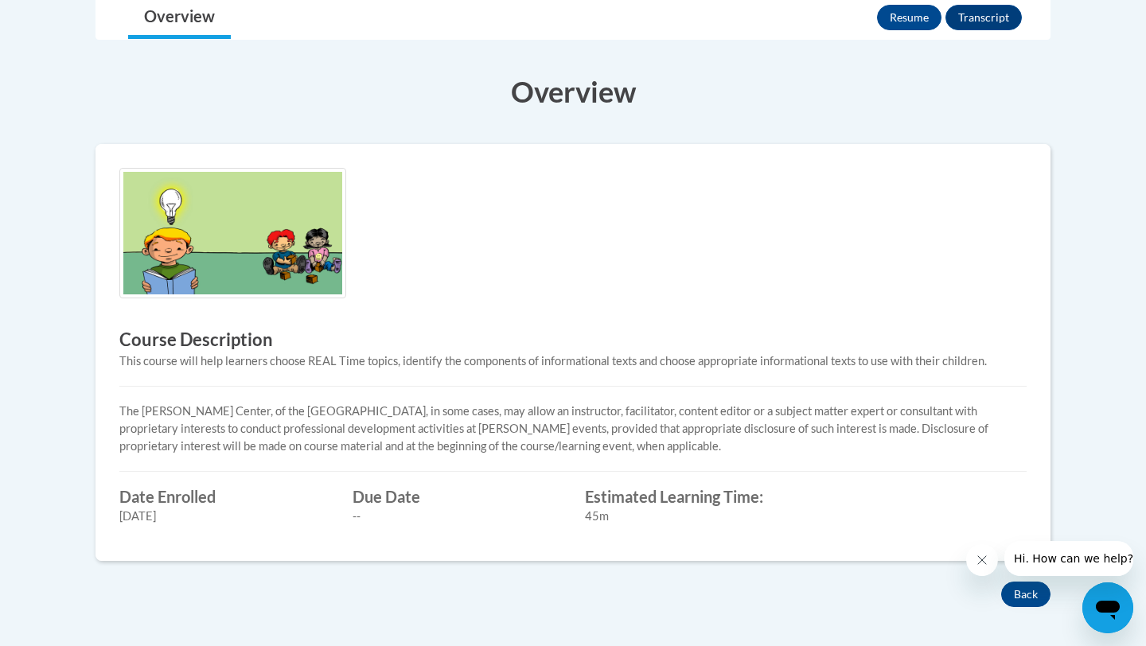
scroll to position [247, 0]
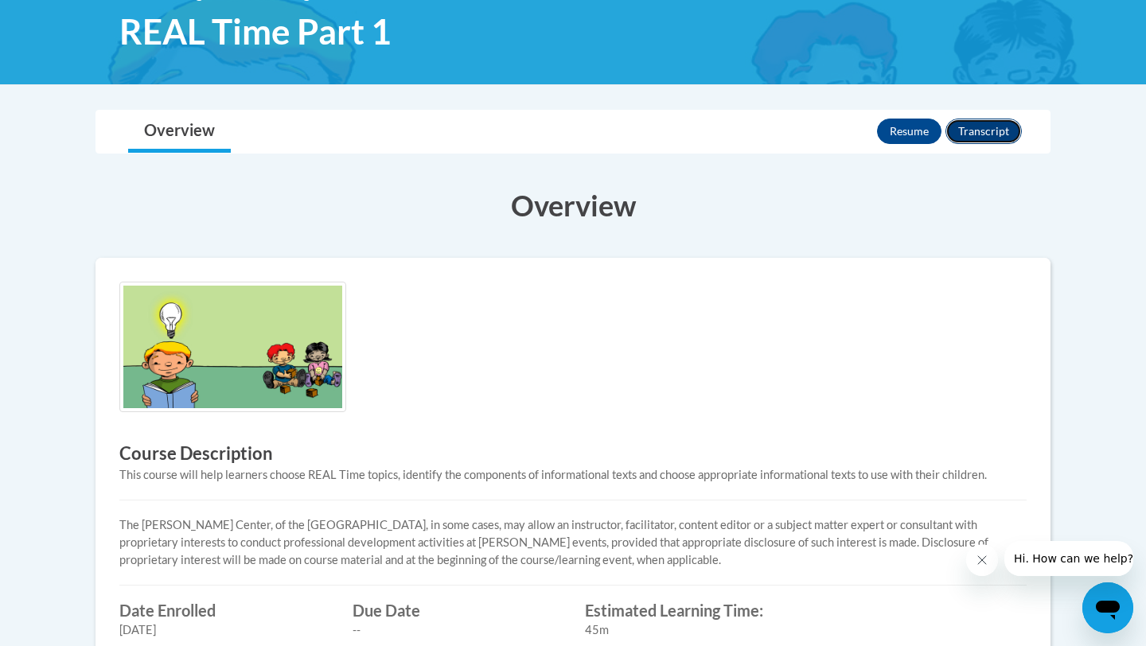
click at [980, 126] on button "Transcript" at bounding box center [984, 131] width 76 height 25
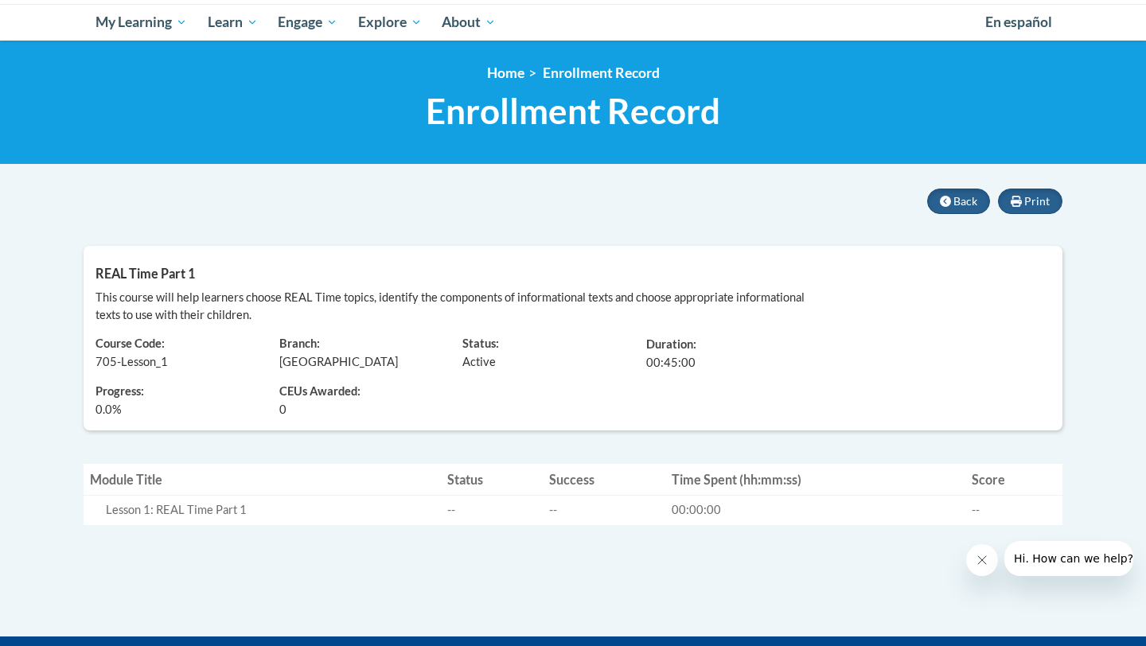
scroll to position [164, 0]
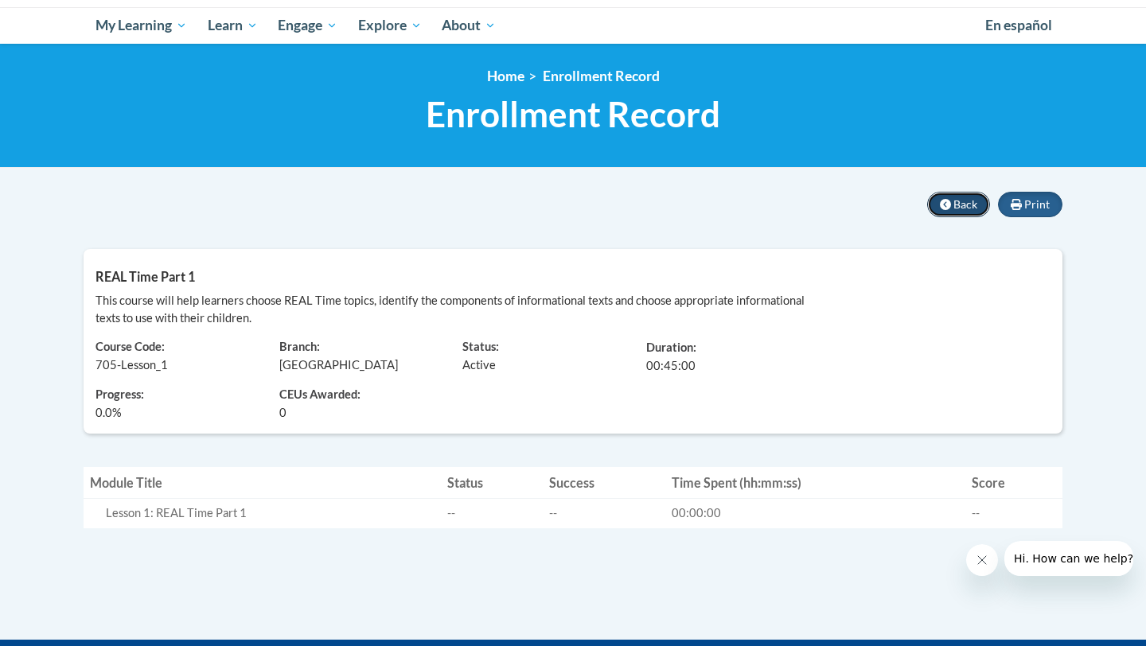
click at [954, 207] on button "Back" at bounding box center [959, 204] width 63 height 25
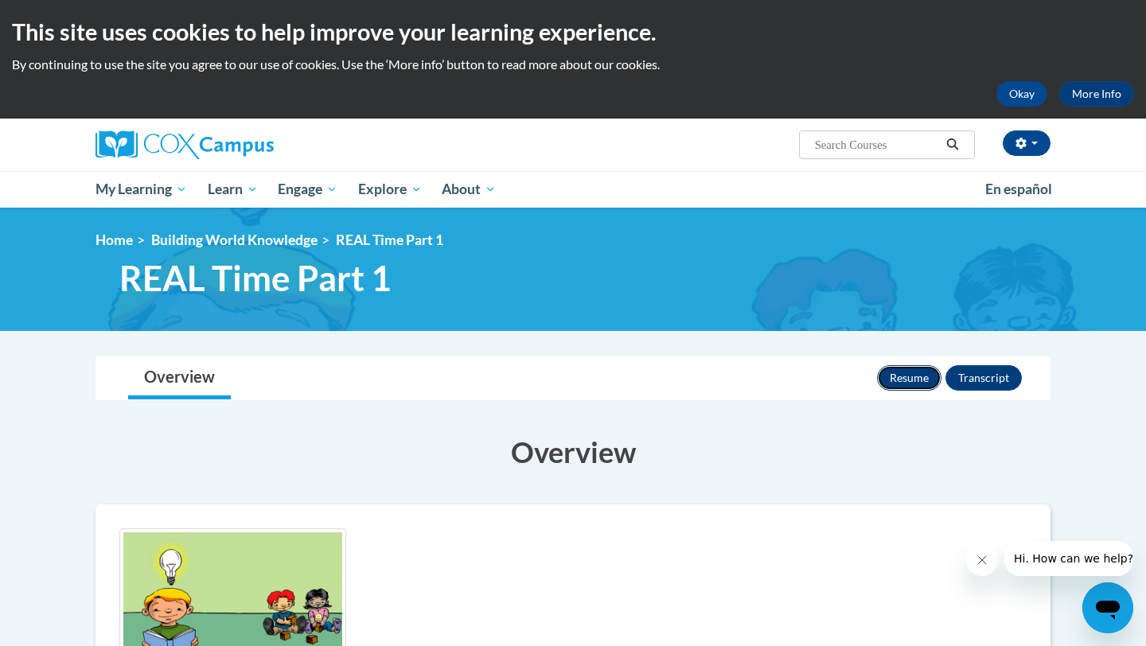
click at [909, 377] on button "Resume" at bounding box center [909, 377] width 64 height 25
